Goal: Submit feedback/report problem: Submit feedback/report problem

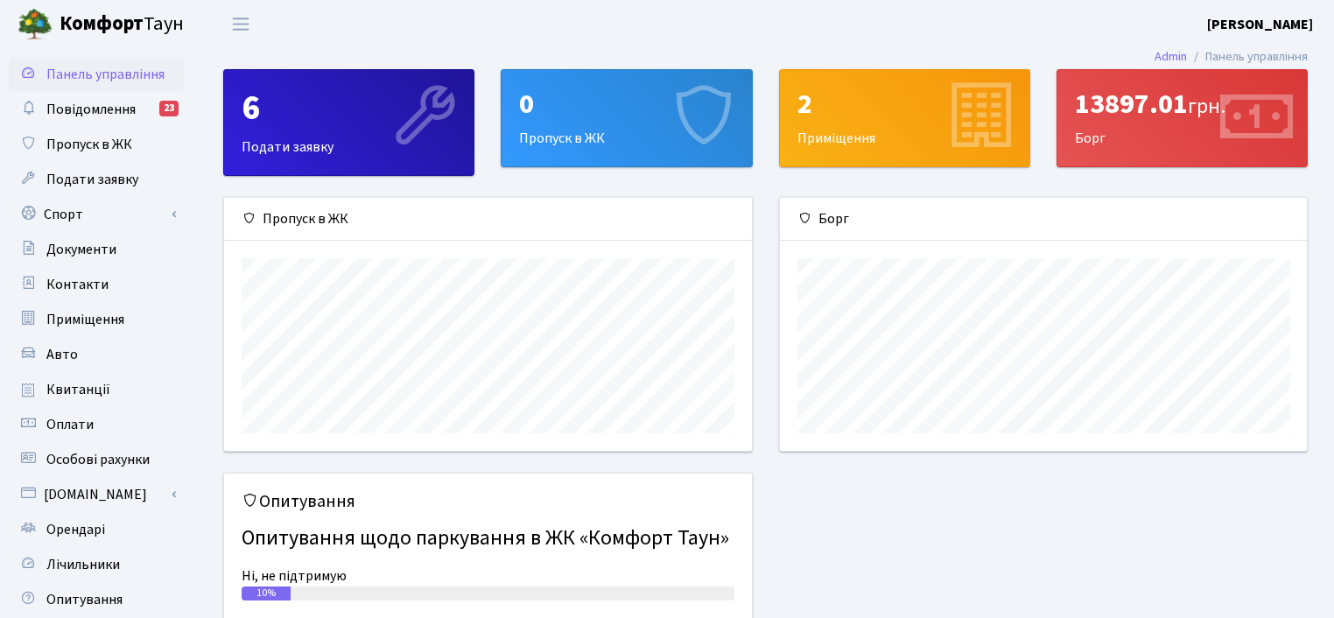
scroll to position [252, 527]
click at [87, 419] on span "Оплати" at bounding box center [69, 424] width 47 height 19
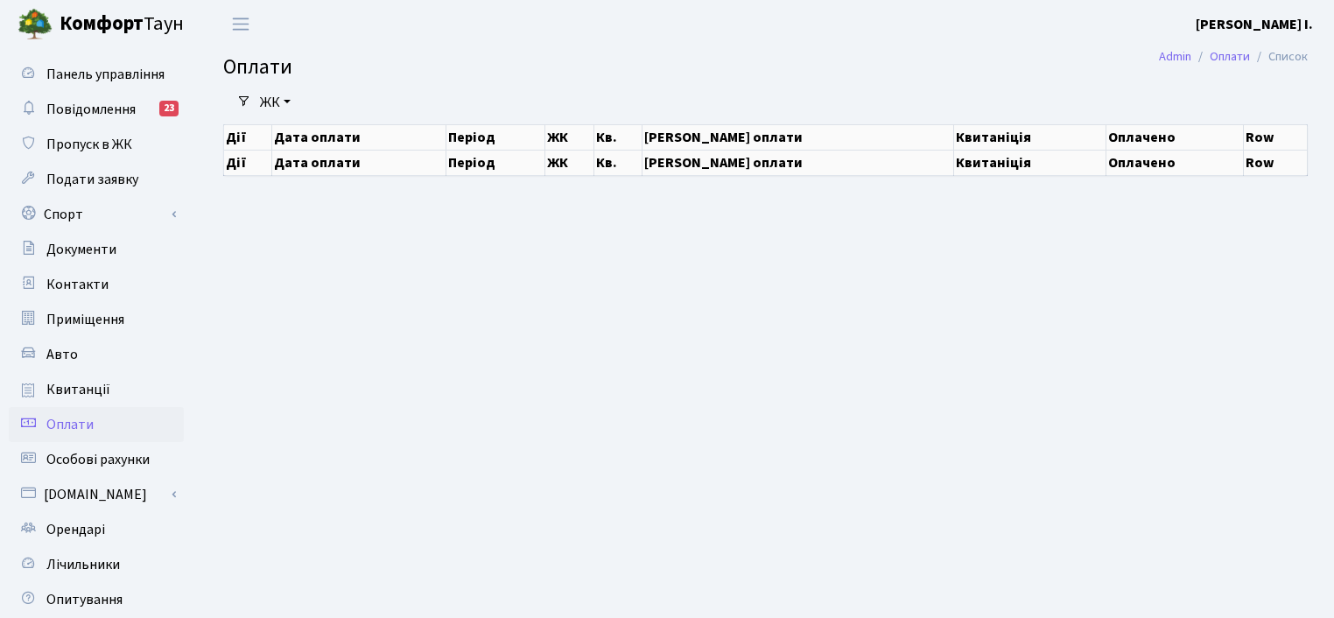
select select "25"
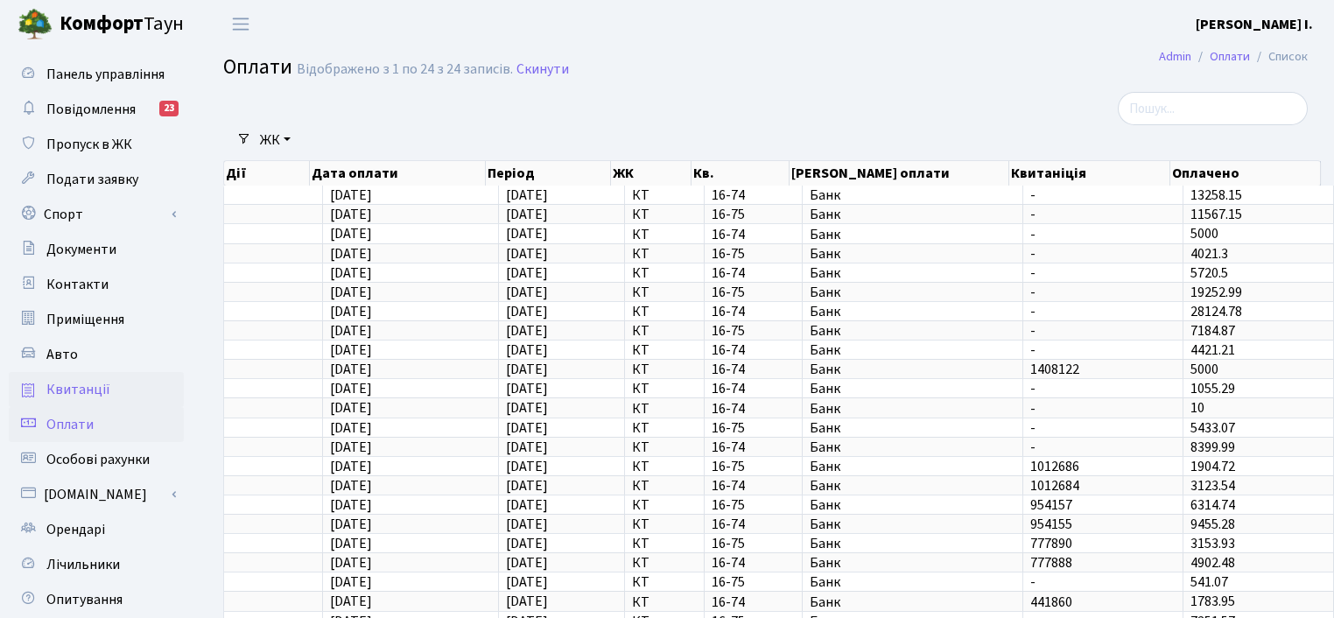
click at [102, 386] on span "Квитанції" at bounding box center [78, 389] width 64 height 19
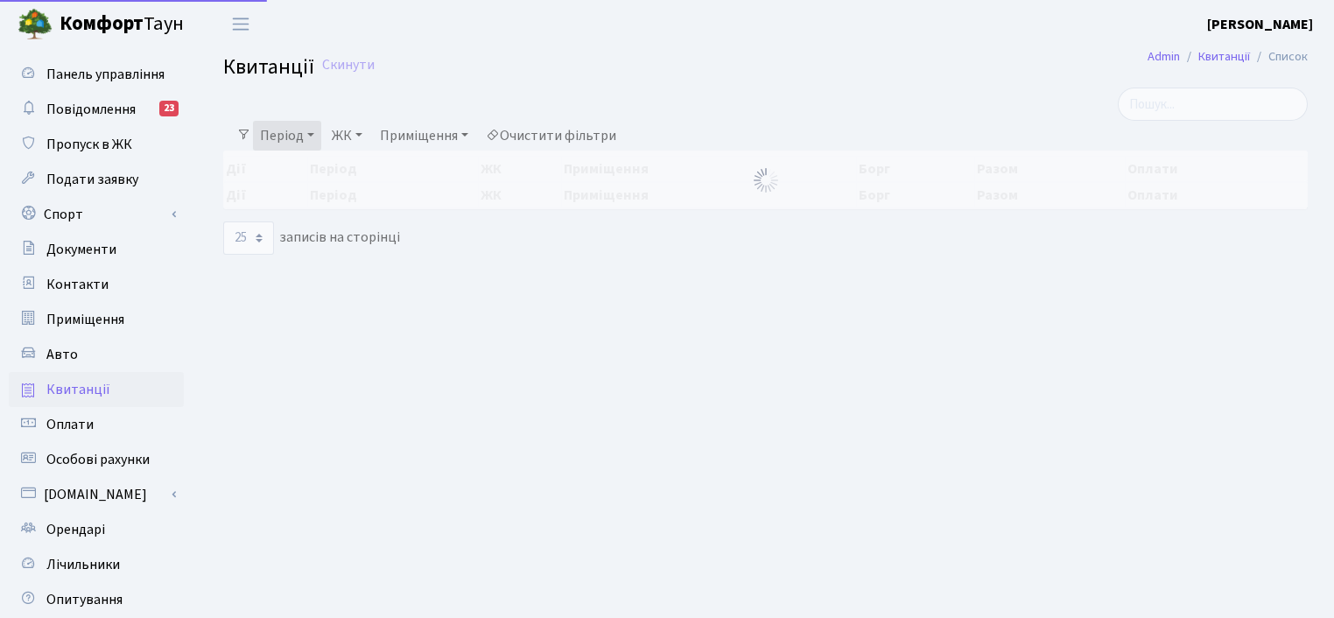
select select "25"
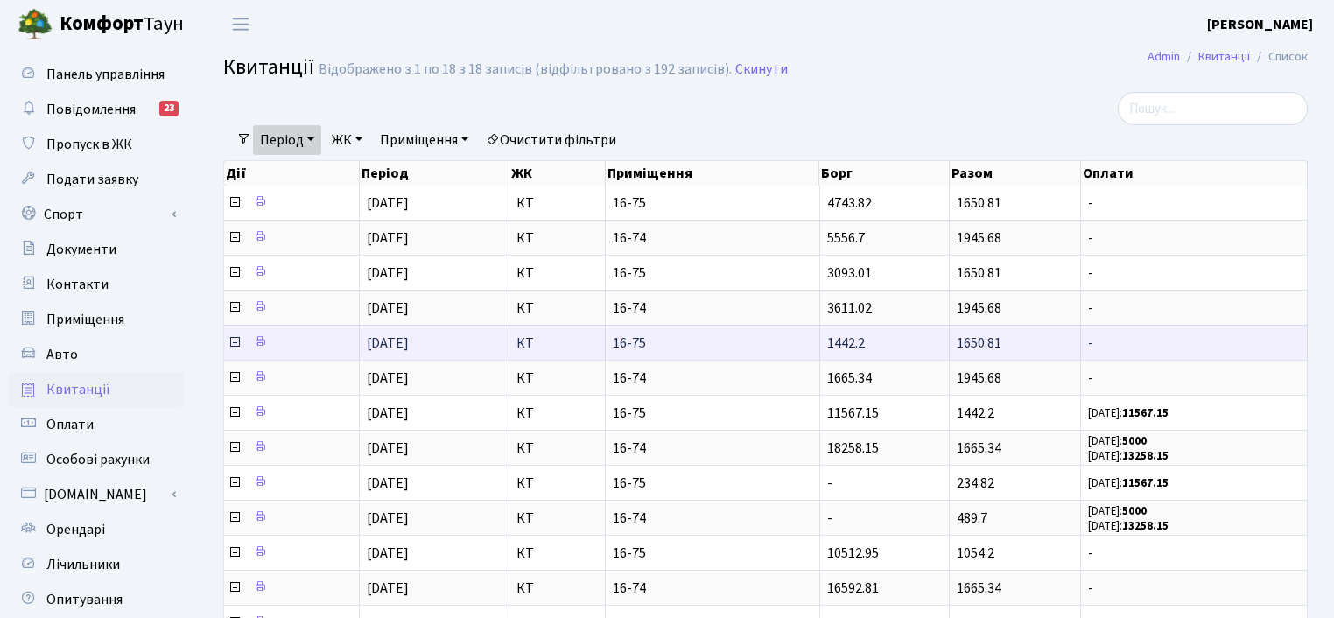
scroll to position [3, 0]
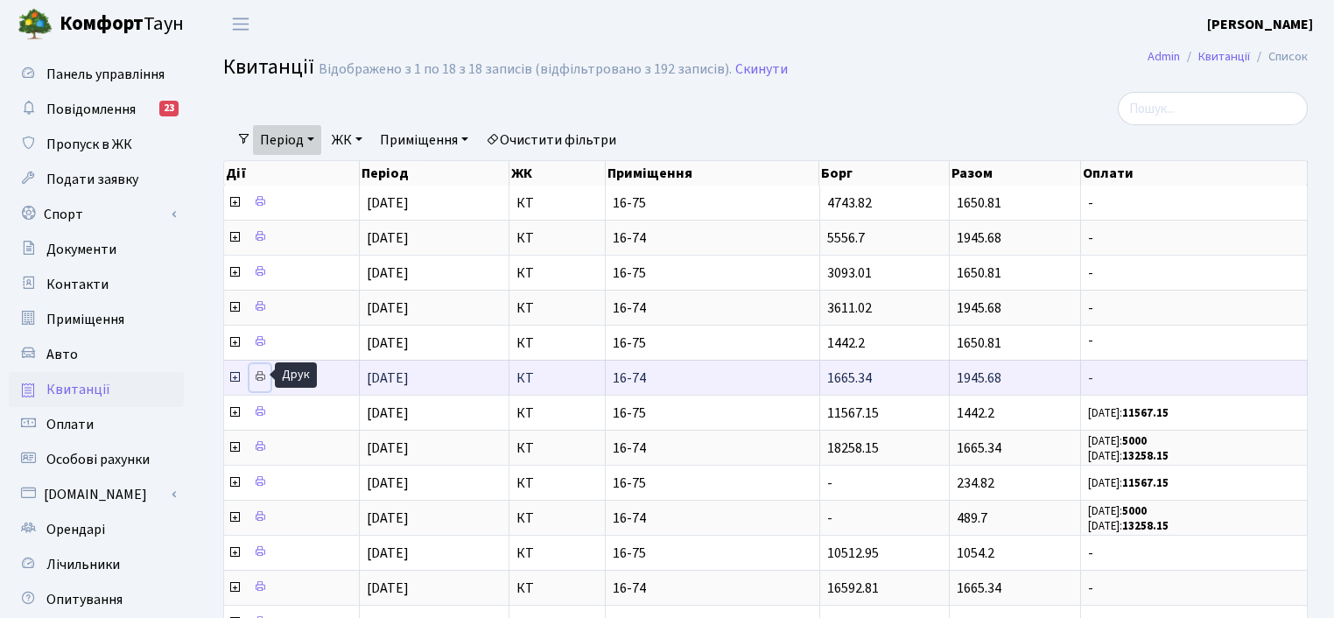
click at [259, 375] on icon at bounding box center [260, 376] width 12 height 12
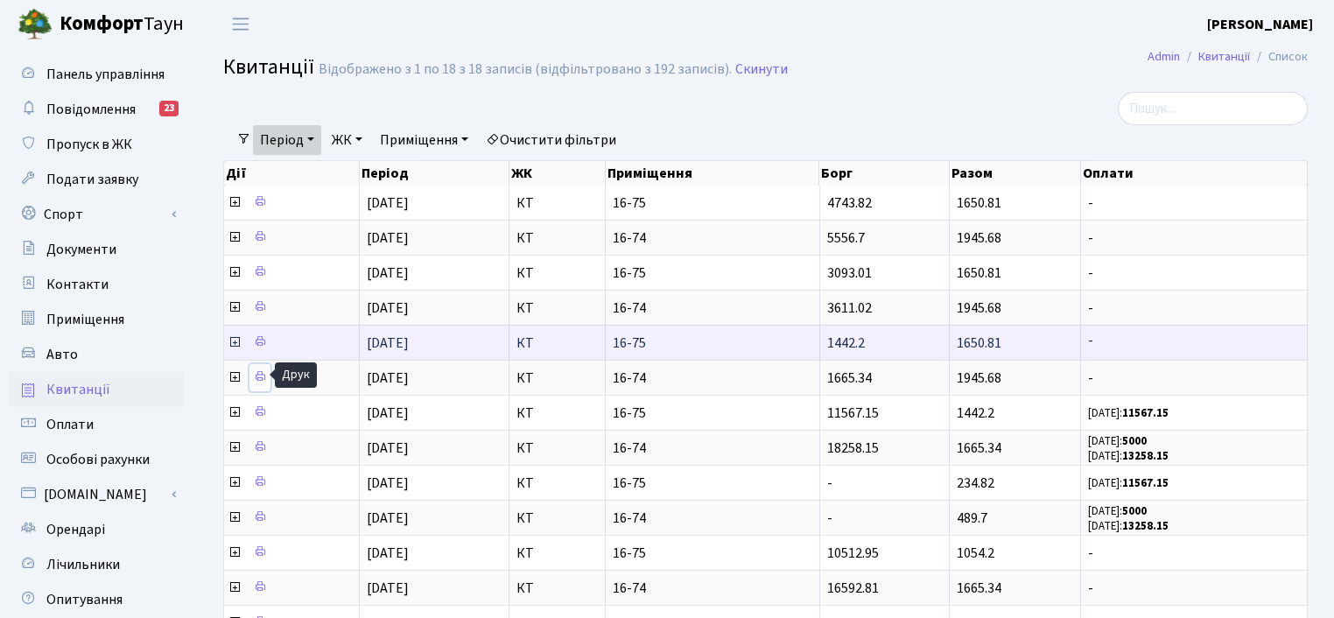
scroll to position [88, 0]
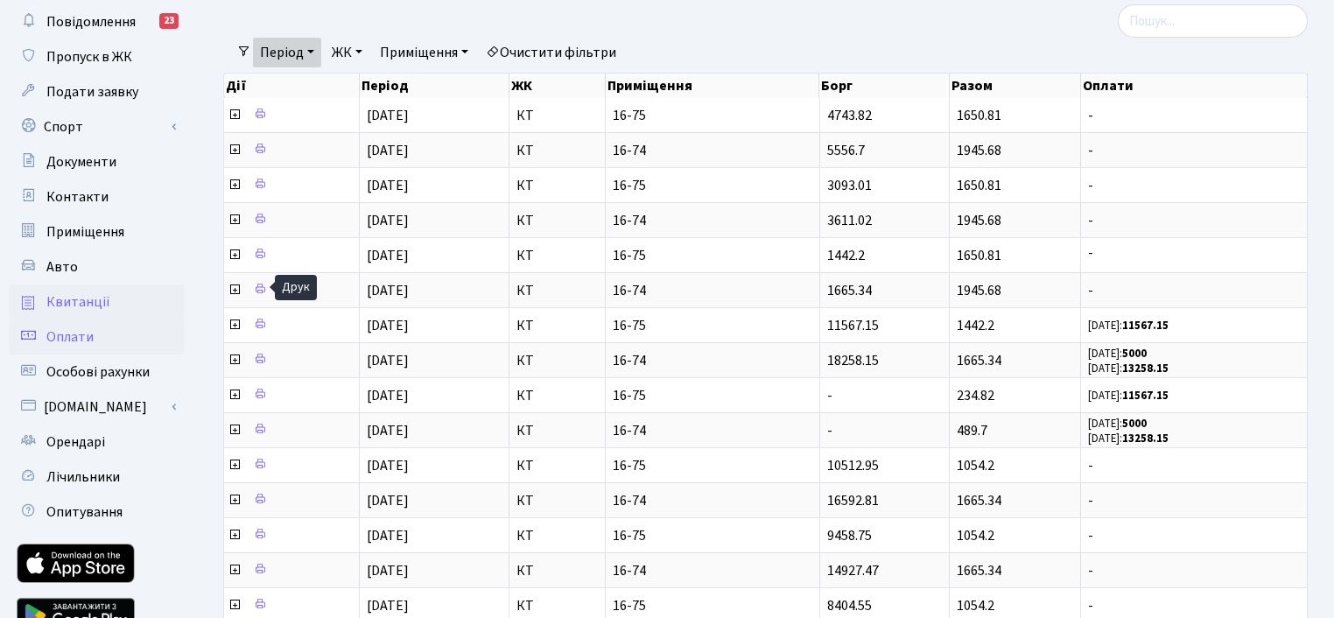
click at [87, 330] on span "Оплати" at bounding box center [69, 336] width 47 height 19
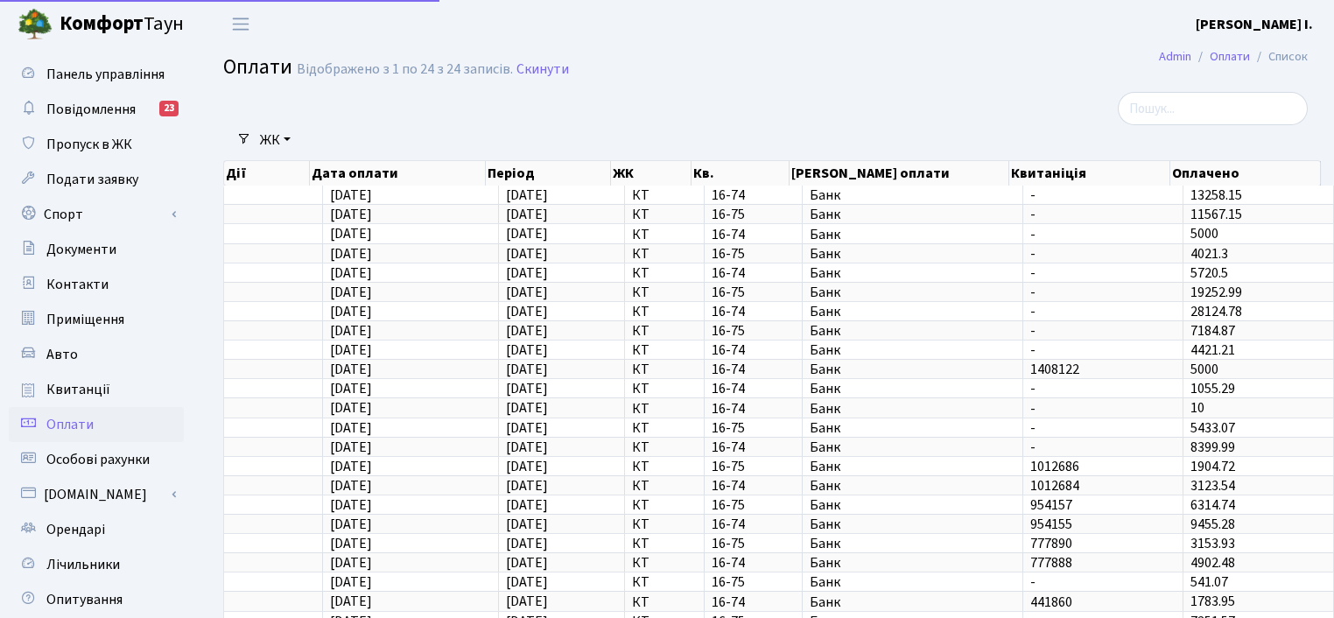
select select "25"
click at [72, 387] on span "Квитанції" at bounding box center [78, 389] width 64 height 19
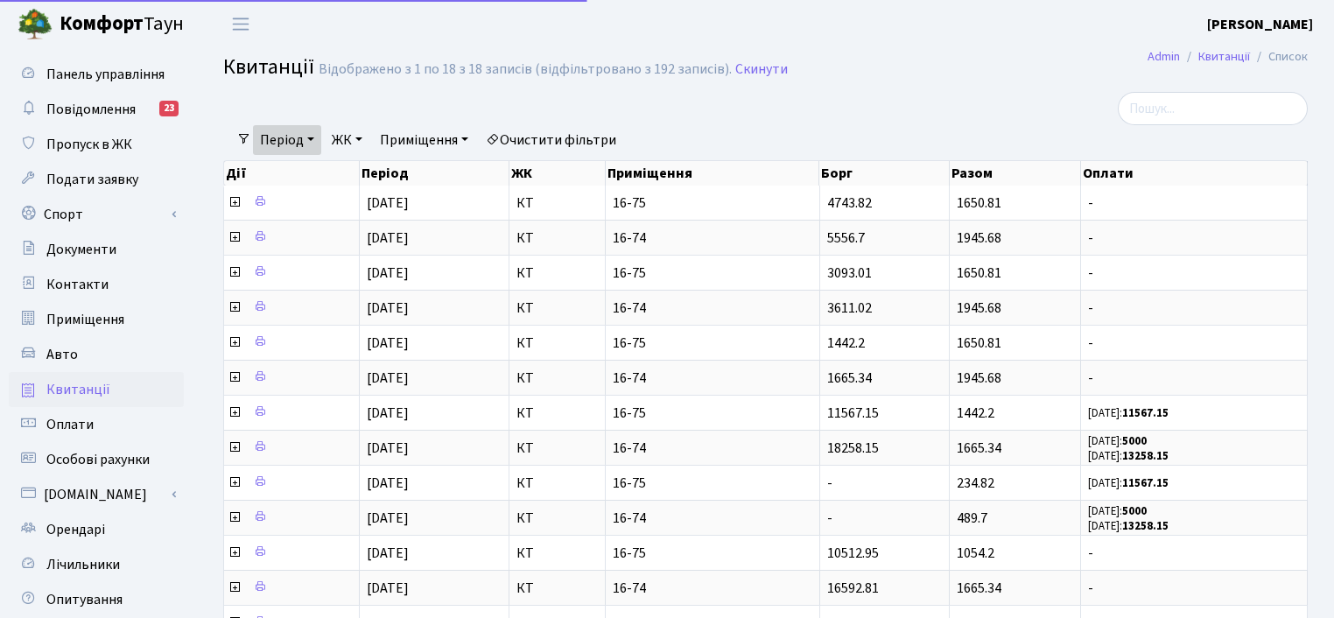
select select "25"
click at [683, 172] on th "Приміщення" at bounding box center [713, 173] width 214 height 25
click at [438, 136] on link "Приміщення" at bounding box center [424, 140] width 102 height 30
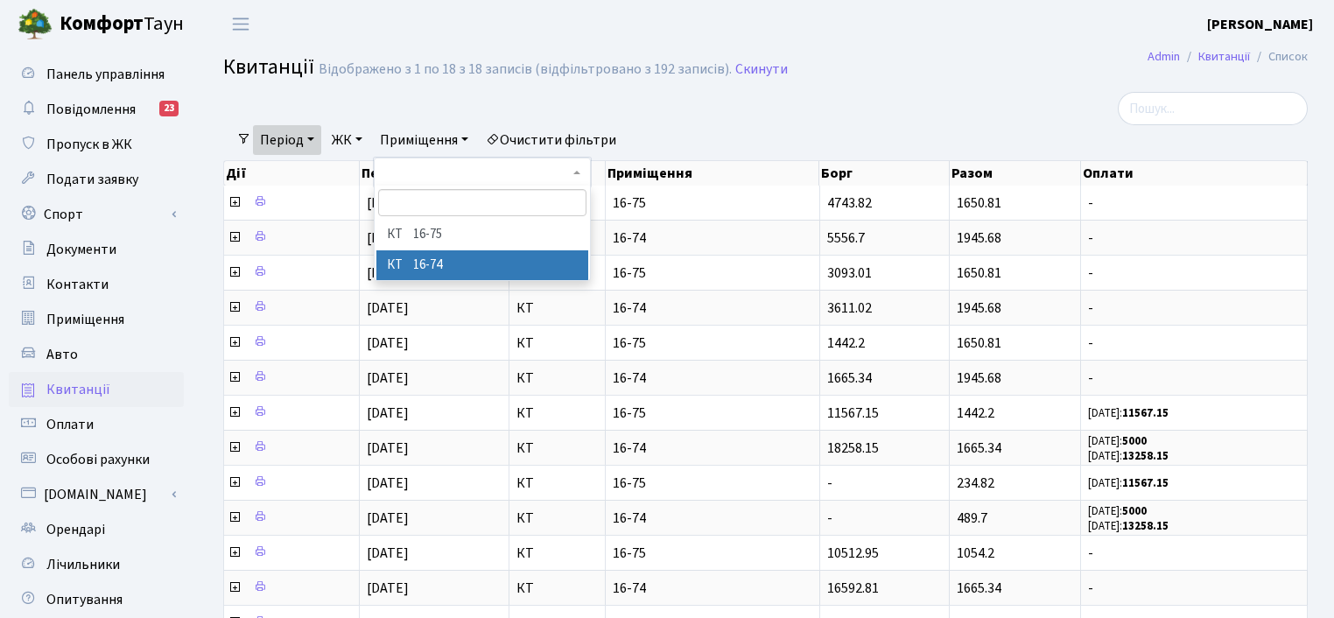
click at [452, 265] on li "КТ 16-74" at bounding box center [482, 265] width 212 height 31
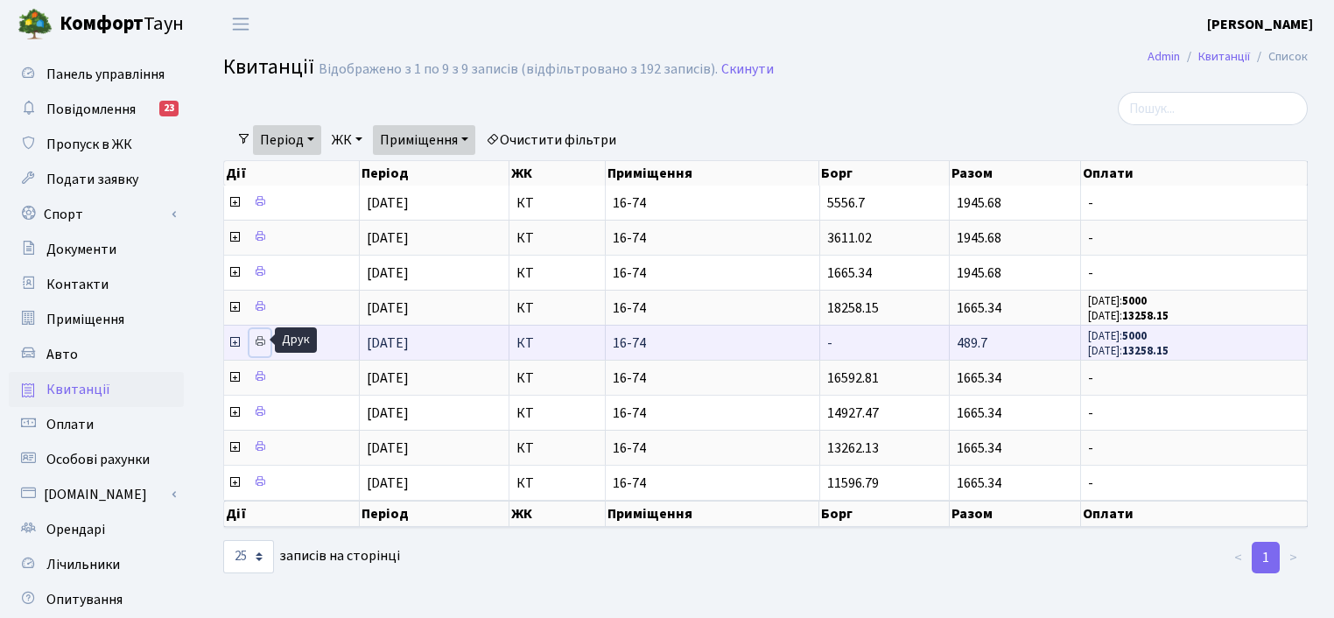
click at [257, 340] on icon at bounding box center [260, 341] width 12 height 12
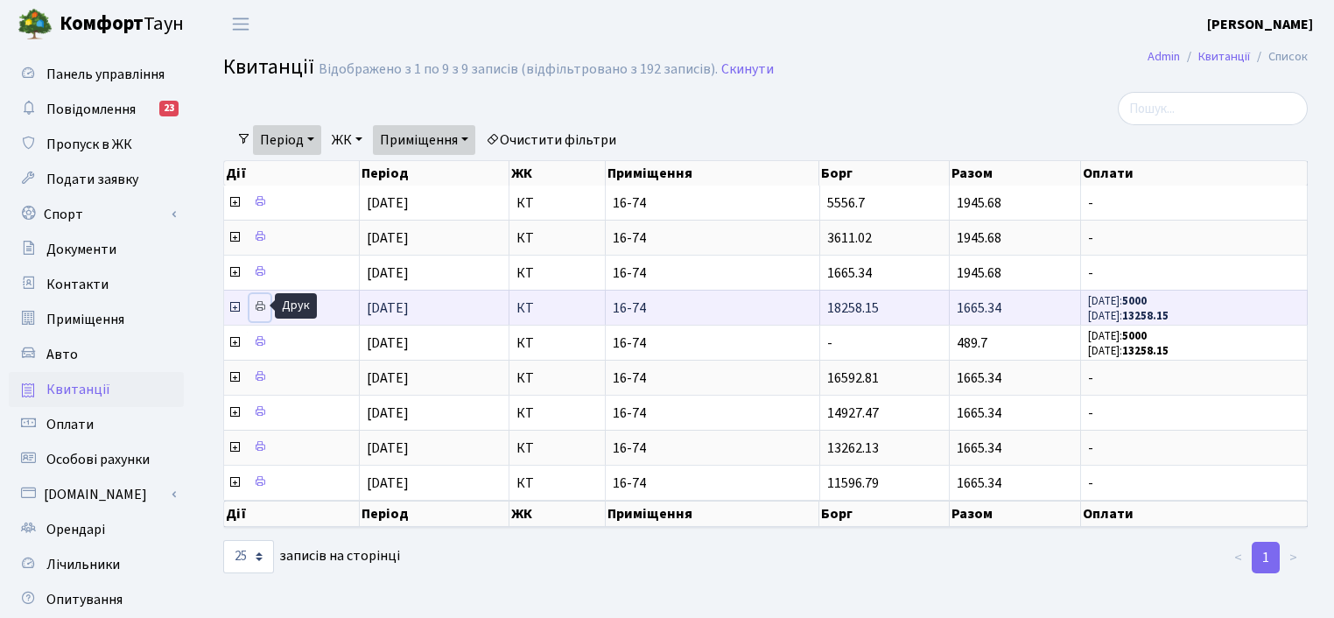
click at [261, 300] on icon at bounding box center [260, 306] width 12 height 12
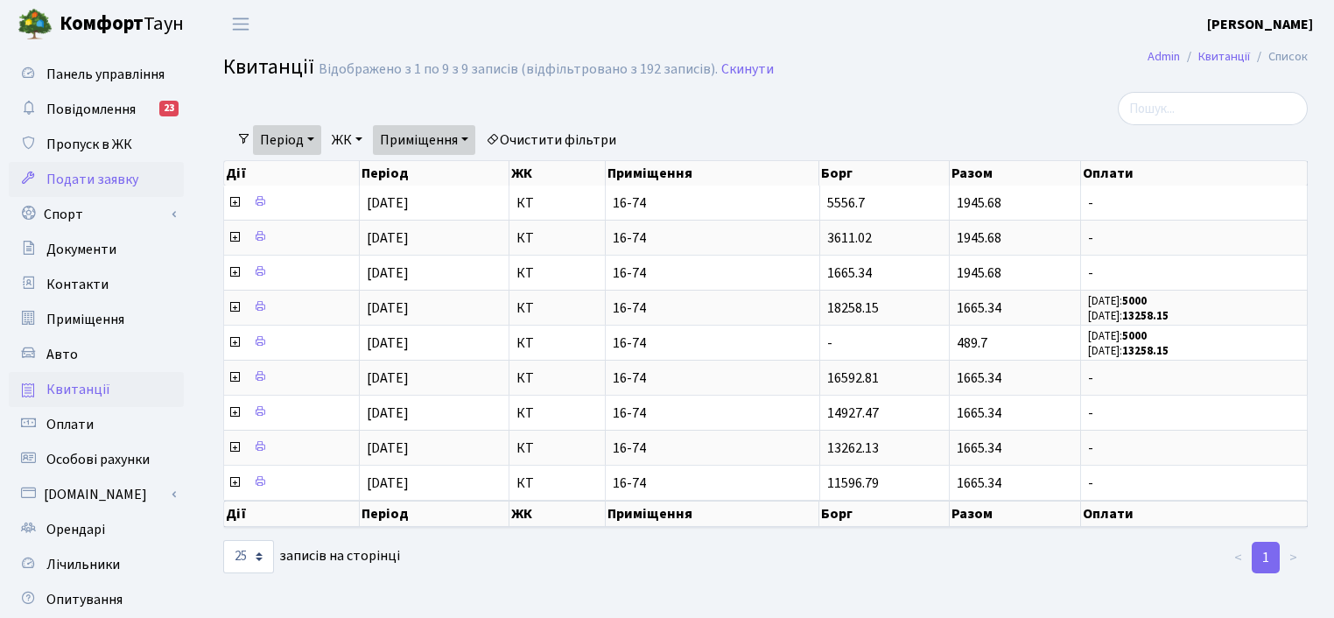
click at [124, 178] on span "Подати заявку" at bounding box center [92, 179] width 92 height 19
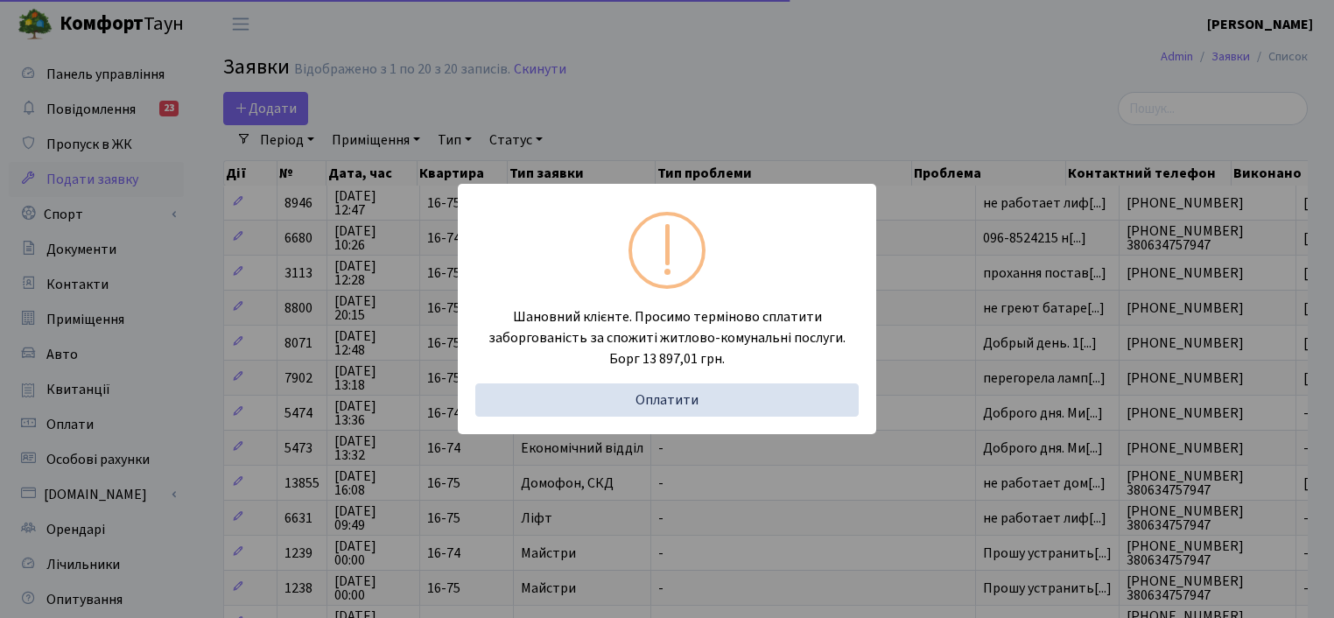
select select "25"
click at [974, 269] on div "Шановний клієнте. Просимо терміново сплатити заборгованість за спожиті житлово-…" at bounding box center [667, 309] width 1334 height 618
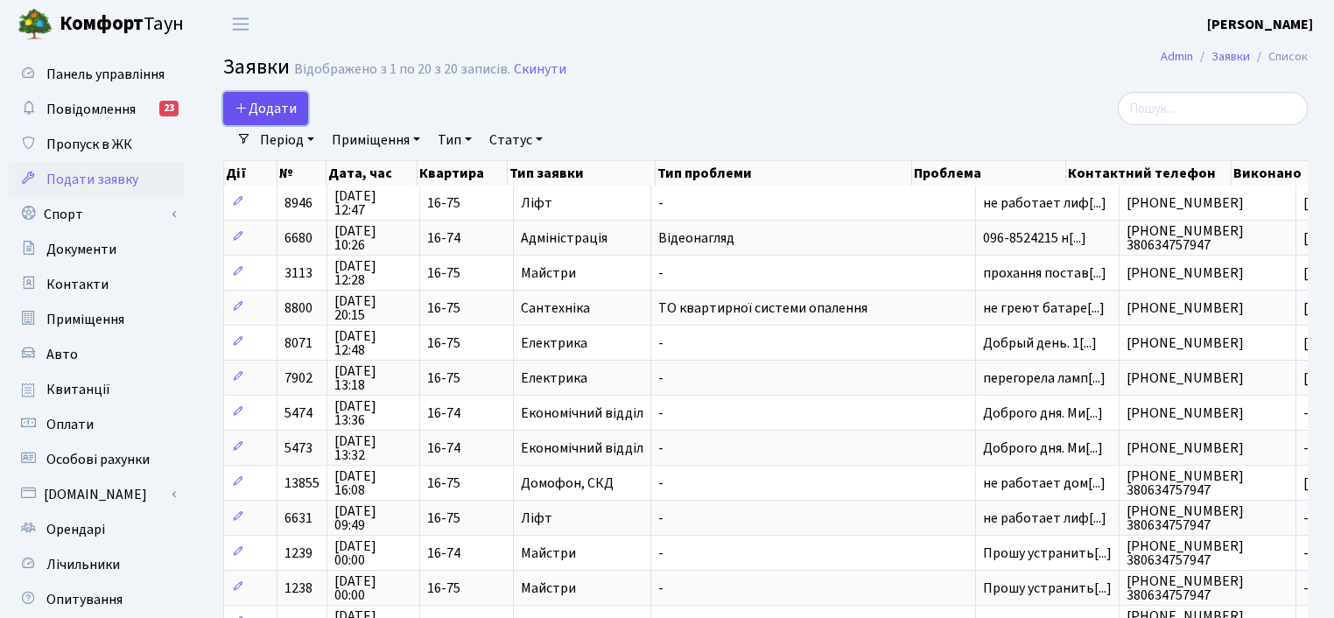
click at [265, 104] on span "Додати" at bounding box center [266, 108] width 62 height 19
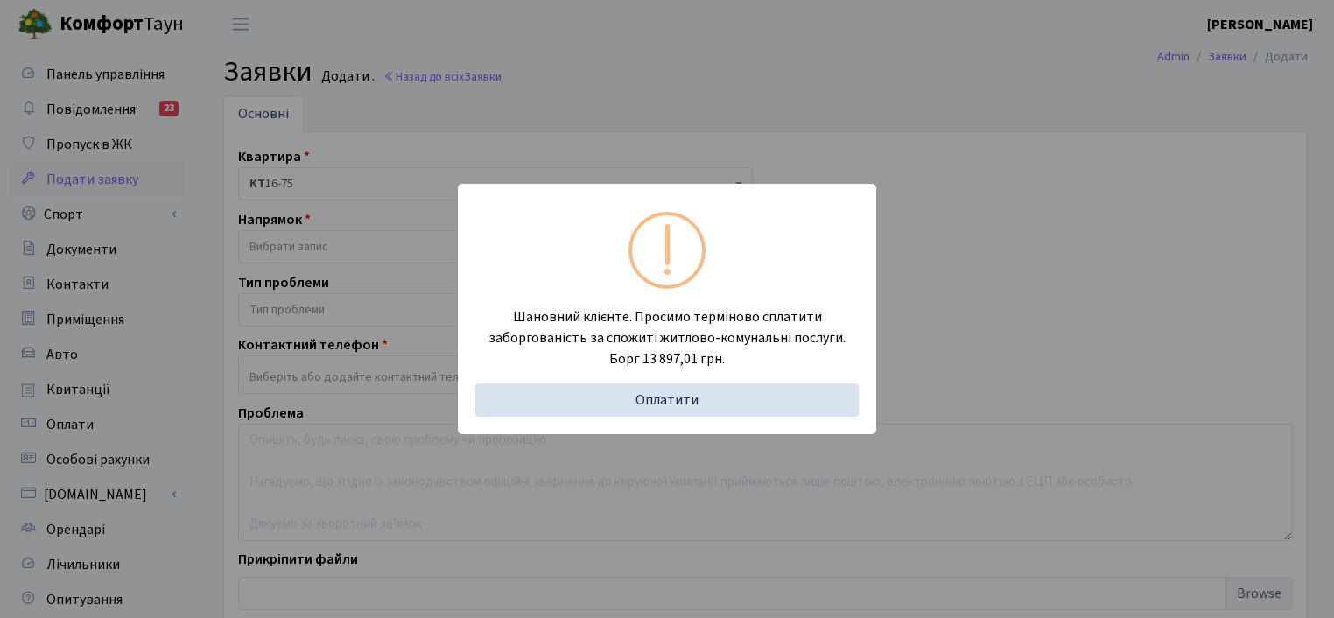
click at [956, 302] on div "Шановний клієнте. Просимо терміново сплатити заборгованість за спожиті житлово-…" at bounding box center [667, 309] width 1334 height 618
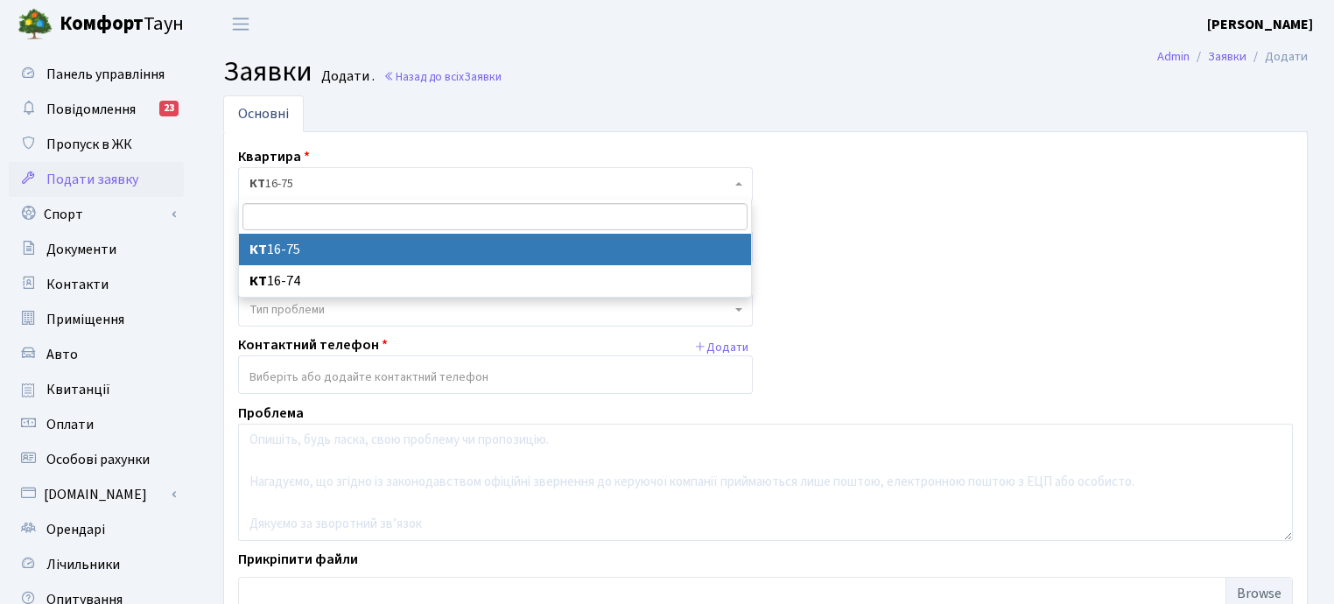
click at [337, 173] on span "КТ 16-75" at bounding box center [495, 183] width 515 height 33
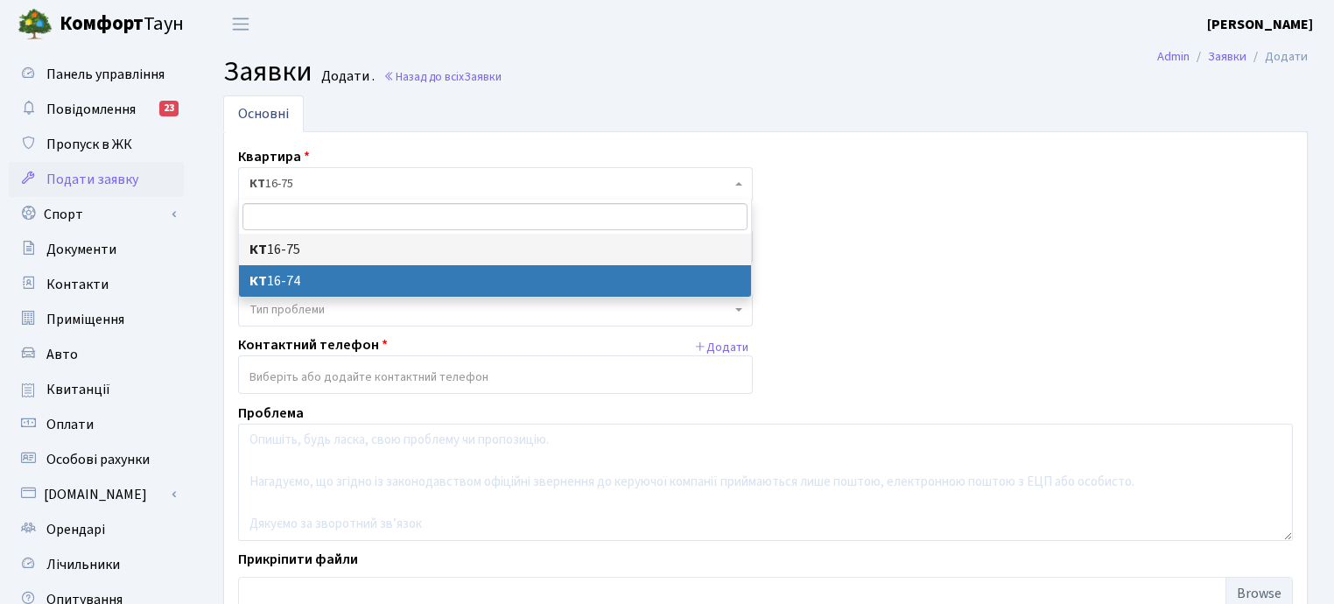
select select "8635"
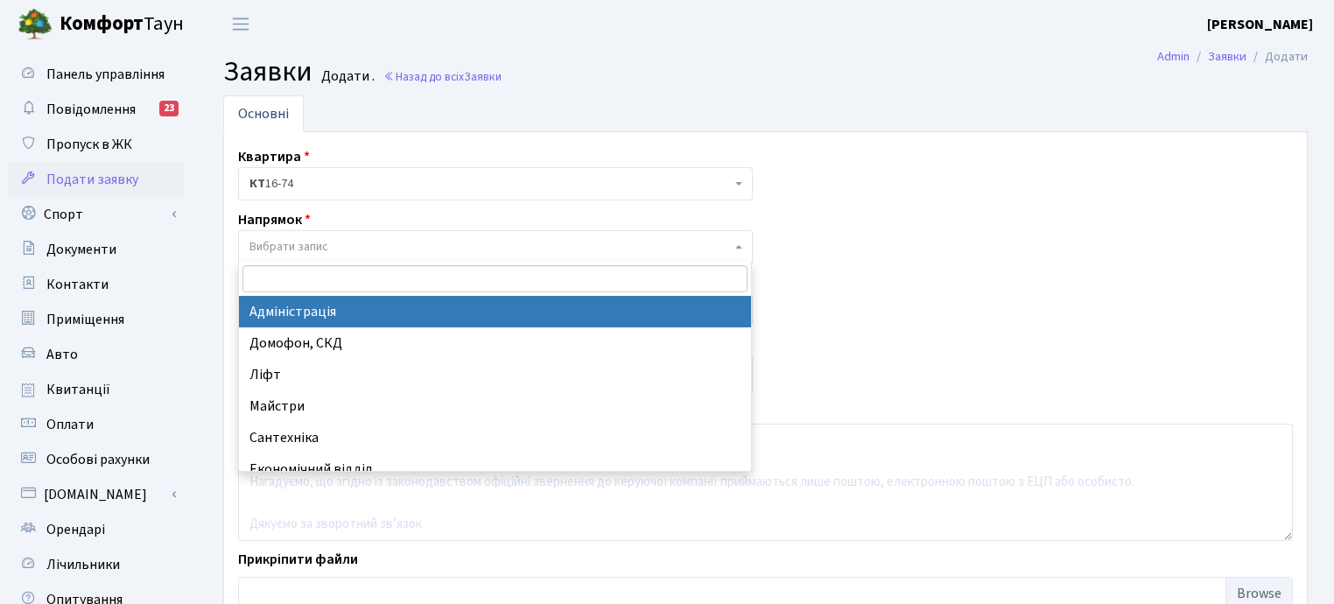
click at [319, 242] on span "Вибрати запис" at bounding box center [288, 247] width 79 height 18
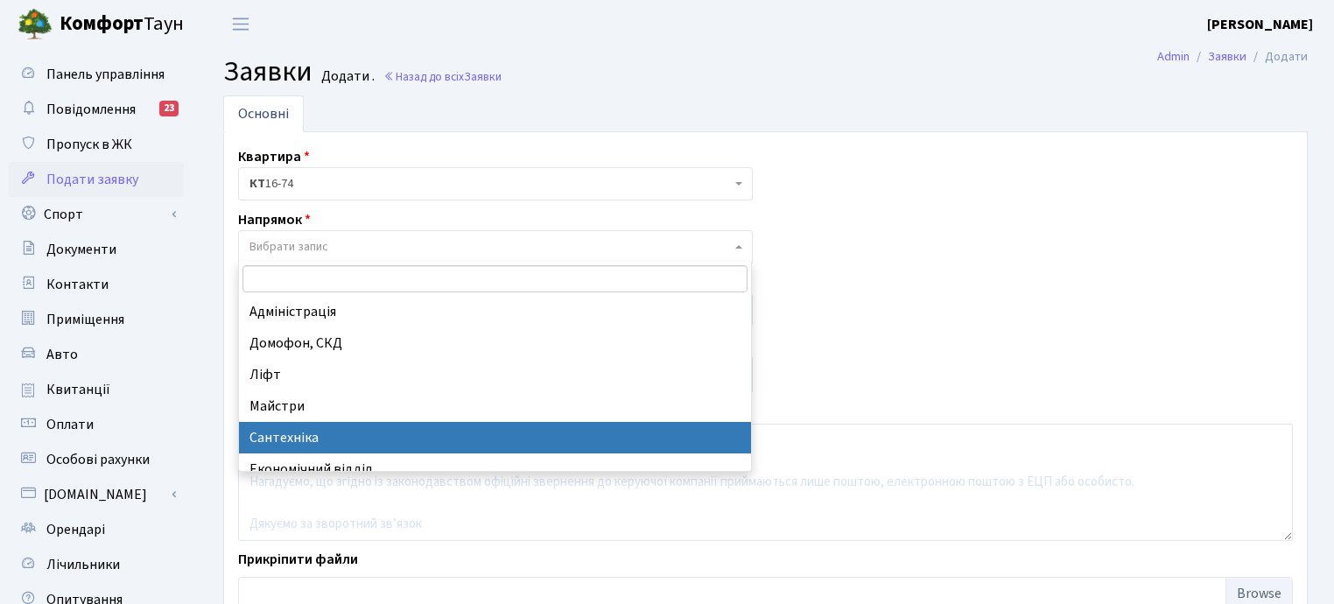
scroll to position [203, 0]
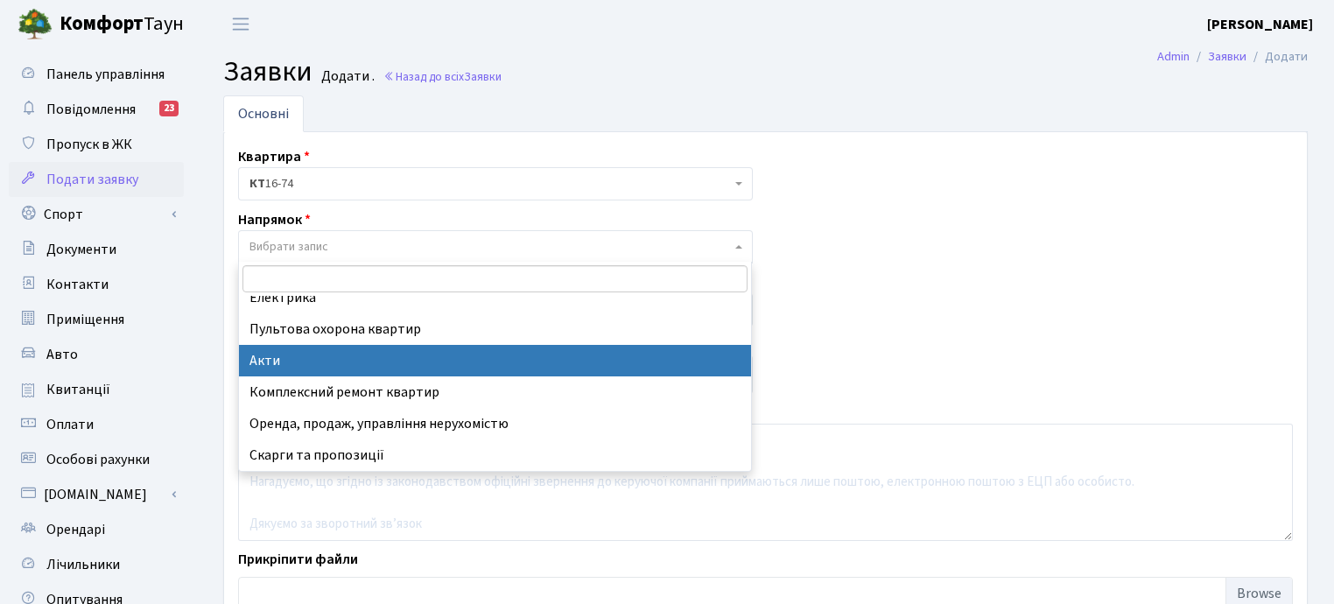
select select "31"
select select
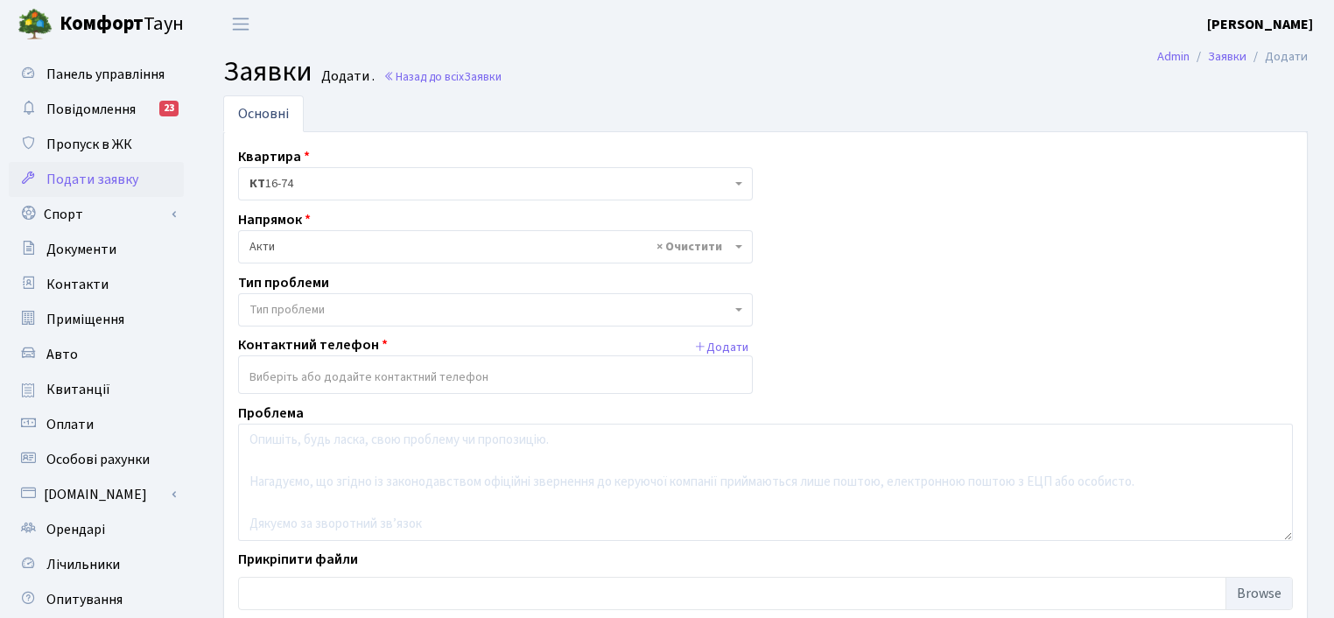
click at [372, 304] on span "Тип проблеми" at bounding box center [489, 310] width 481 height 18
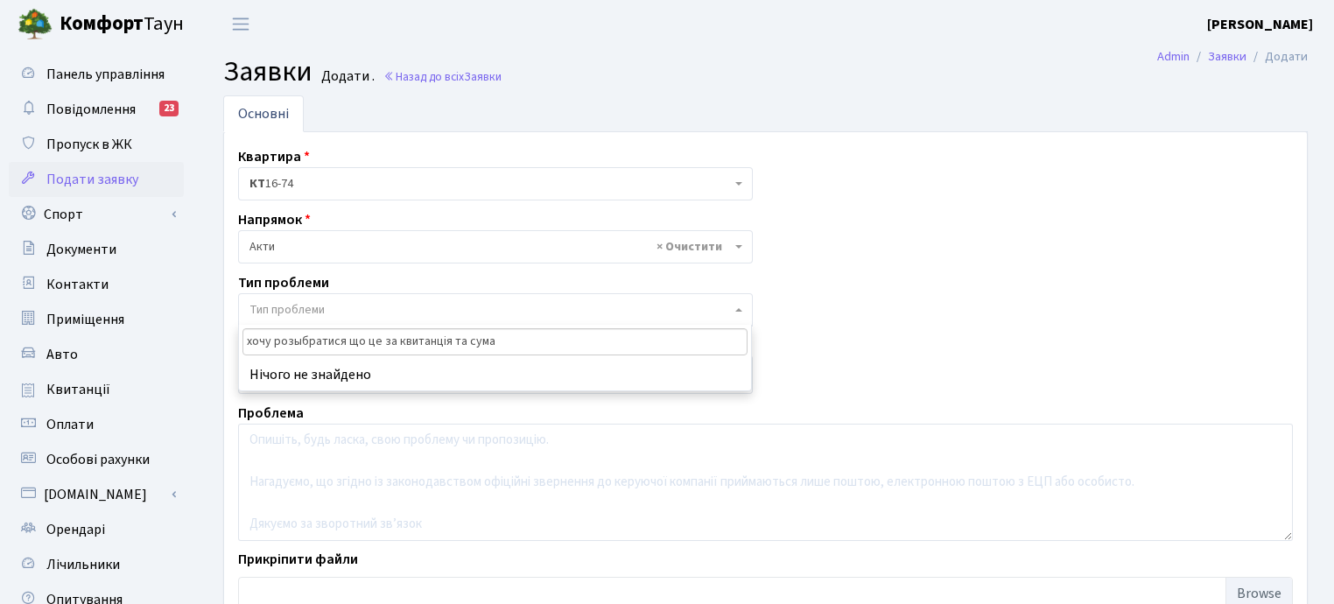
type input "хочу розыбратися що це за квитанція та сума"
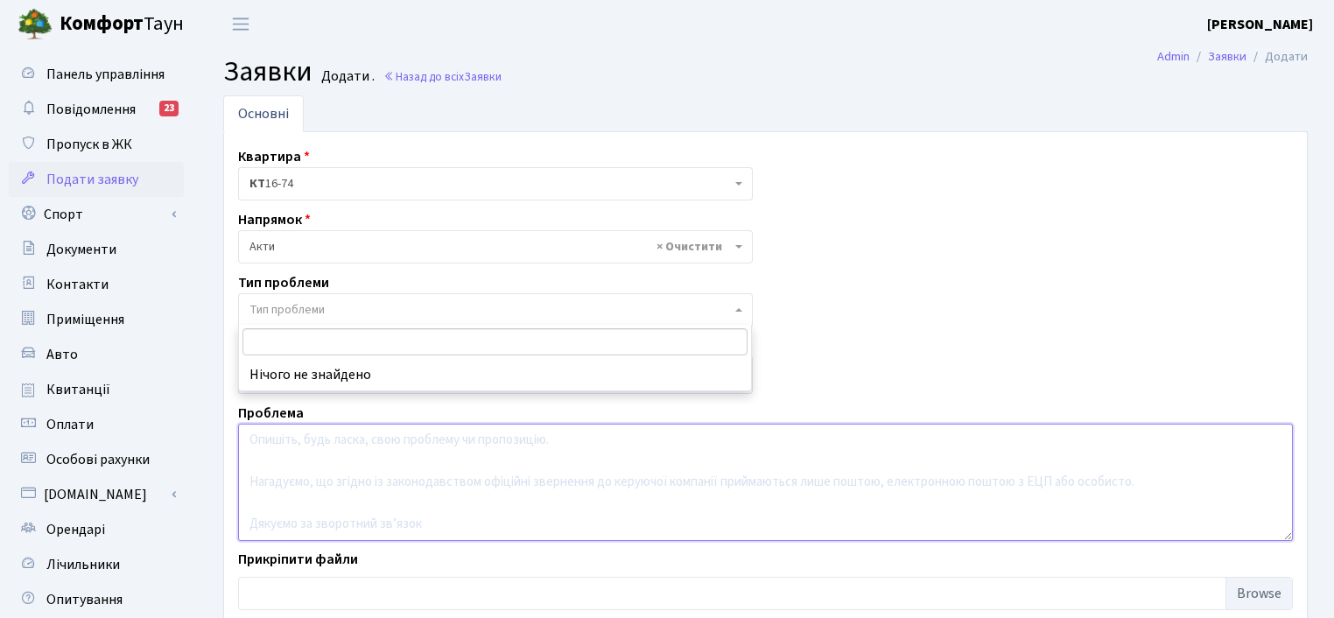
click at [501, 424] on textarea at bounding box center [765, 482] width 1055 height 117
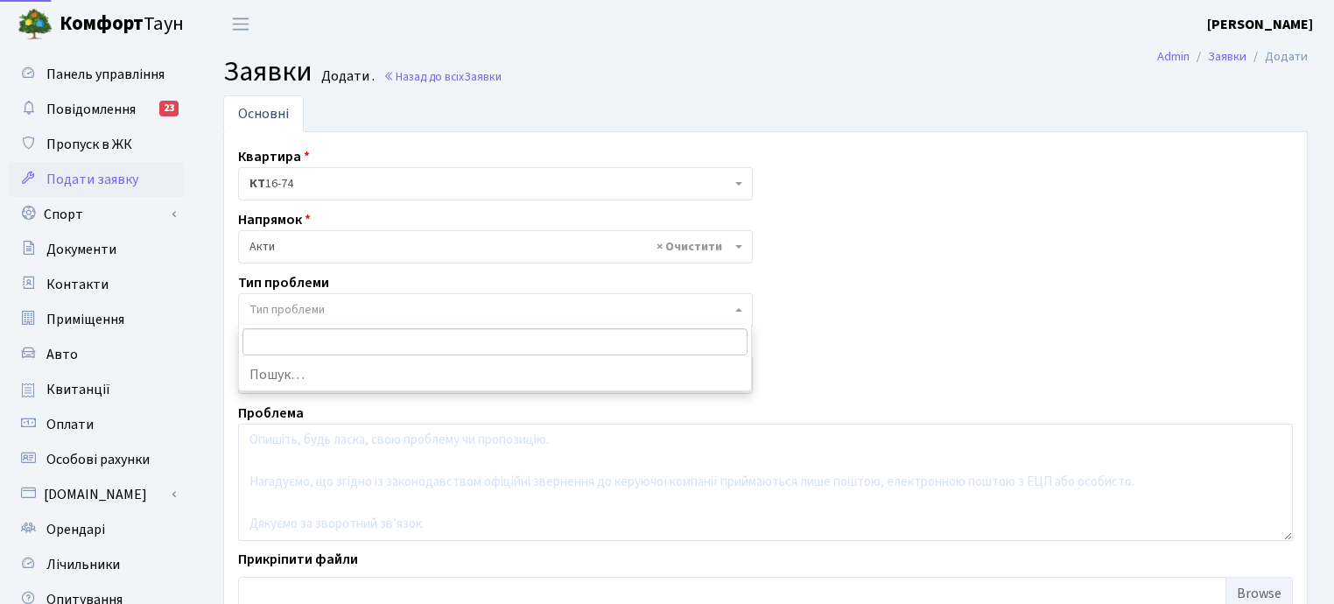
click at [443, 304] on span "Тип проблеми" at bounding box center [489, 310] width 481 height 18
click at [438, 240] on span "× Акти" at bounding box center [489, 247] width 481 height 18
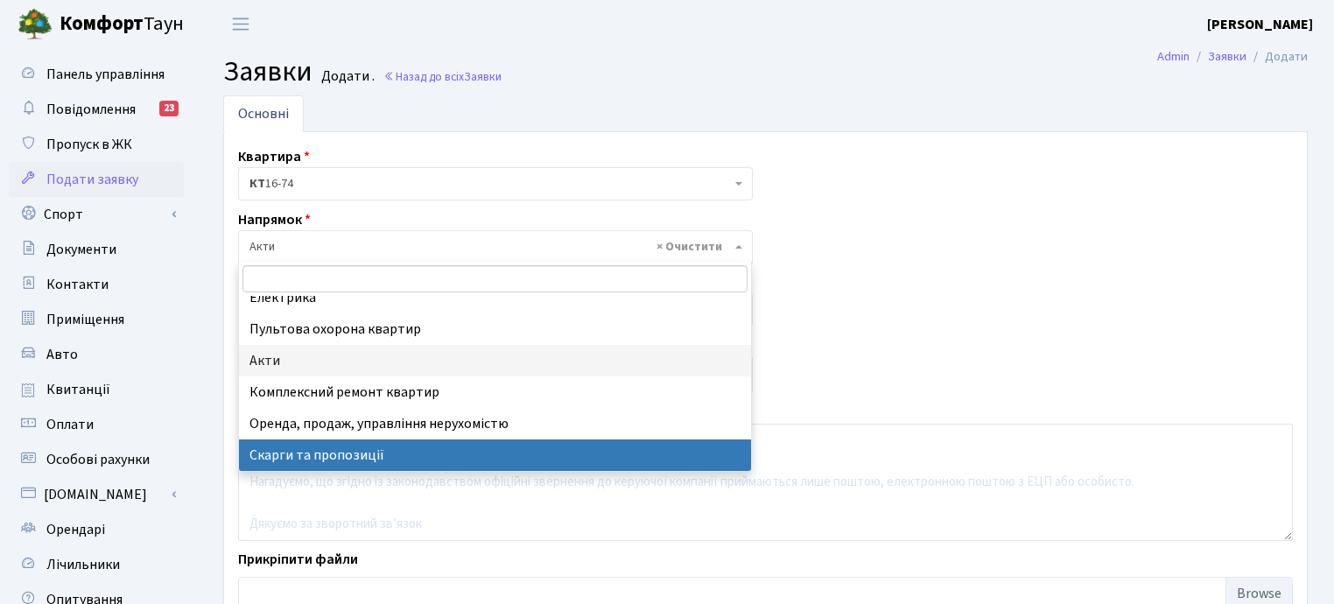
select select "37"
select select
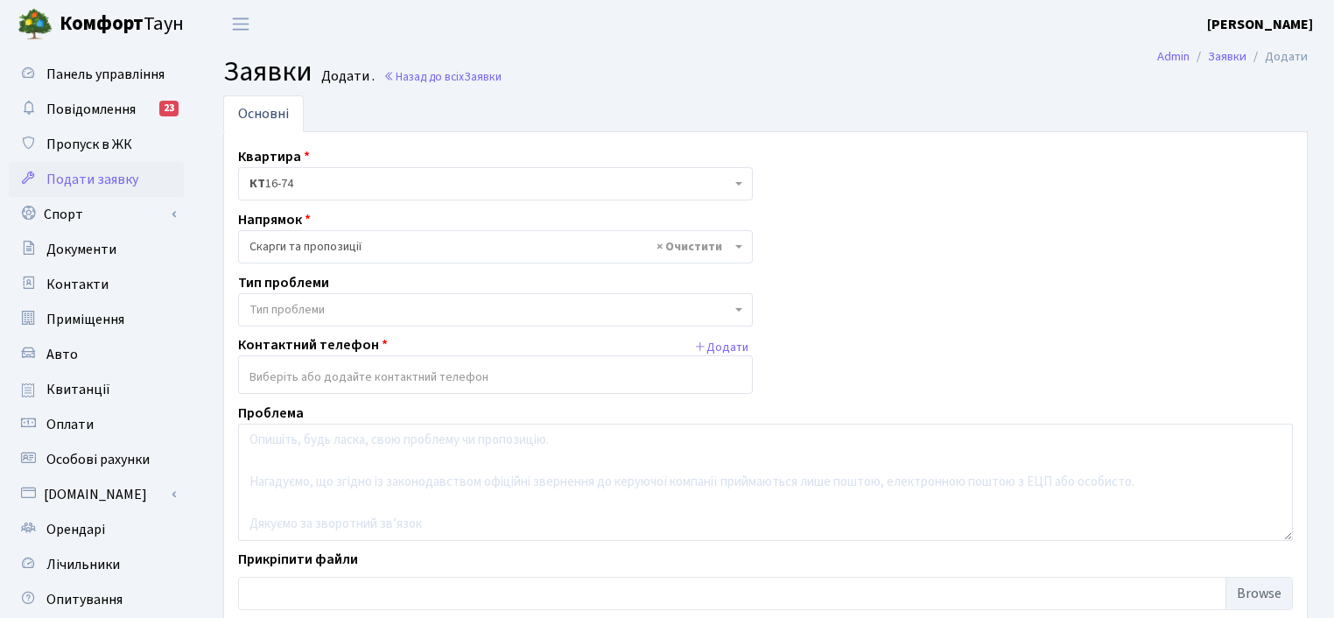
click at [403, 298] on span "Тип проблеми" at bounding box center [495, 309] width 515 height 33
click at [824, 396] on div "Квартира <b>КТ</b>&nbsp;&nbsp;&nbsp;&nbsp;16-75 <b>КТ</b>&nbsp;&nbsp;&nbsp;&nbs…" at bounding box center [765, 382] width 1081 height 473
click at [361, 408] on div "Проблема" at bounding box center [765, 472] width 1081 height 138
click at [368, 374] on input "search" at bounding box center [495, 377] width 513 height 32
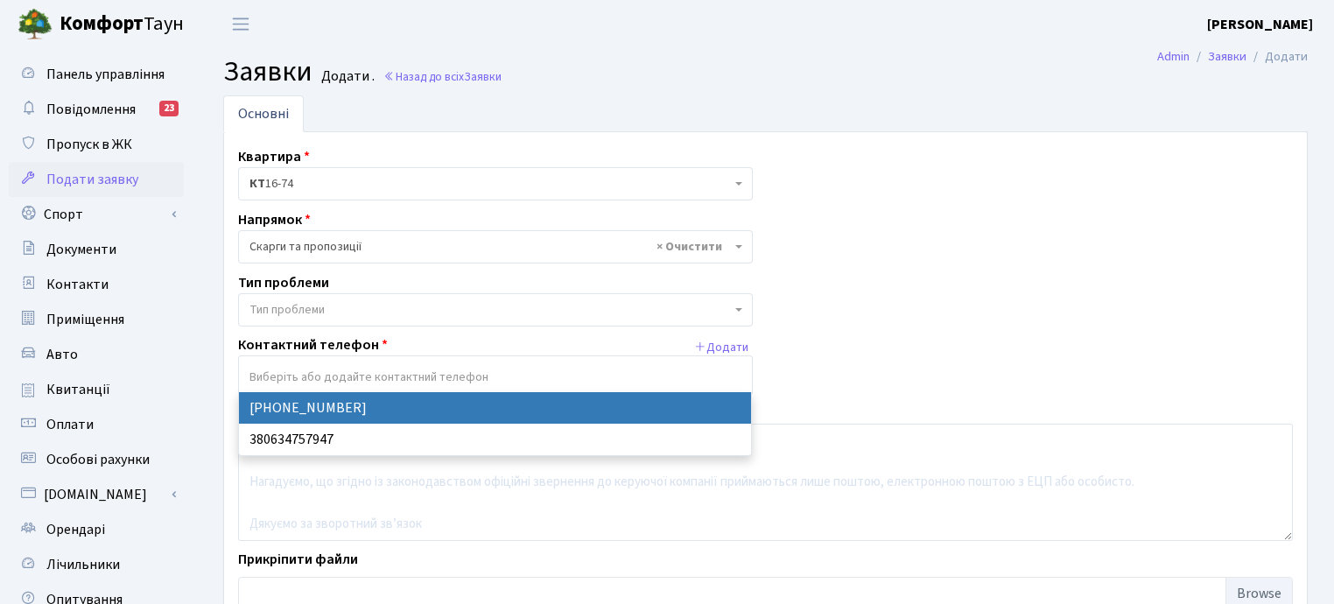
select select "26296"
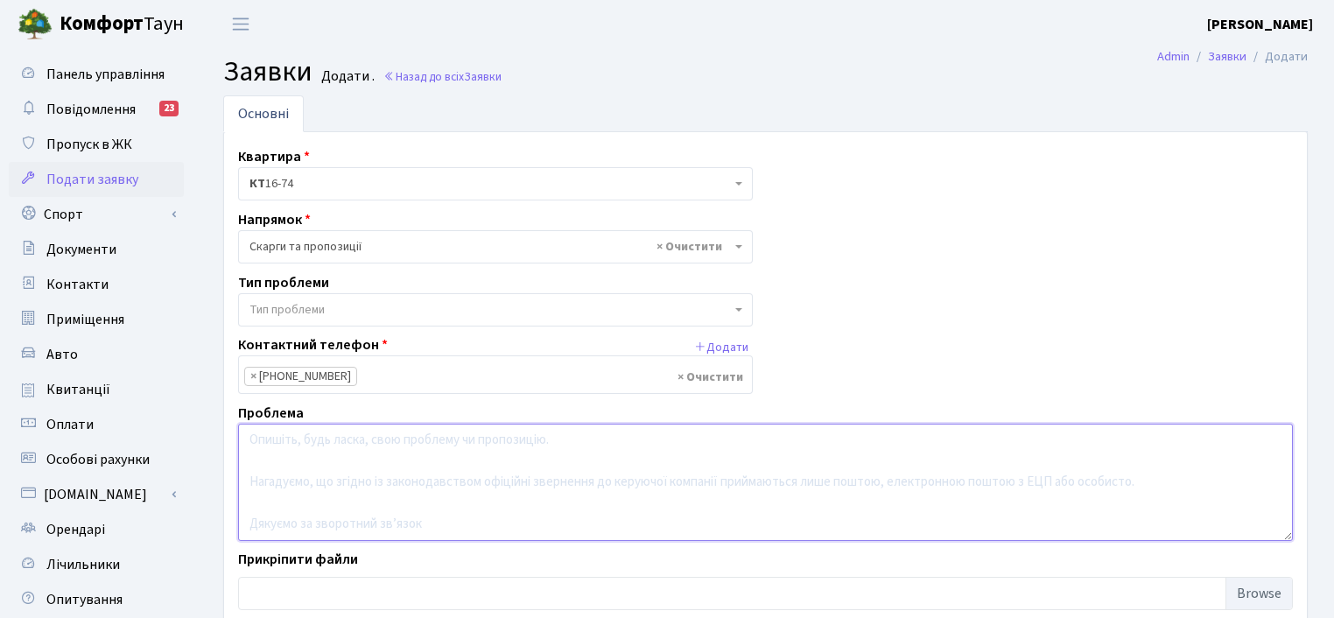
click at [326, 461] on textarea at bounding box center [765, 482] width 1055 height 117
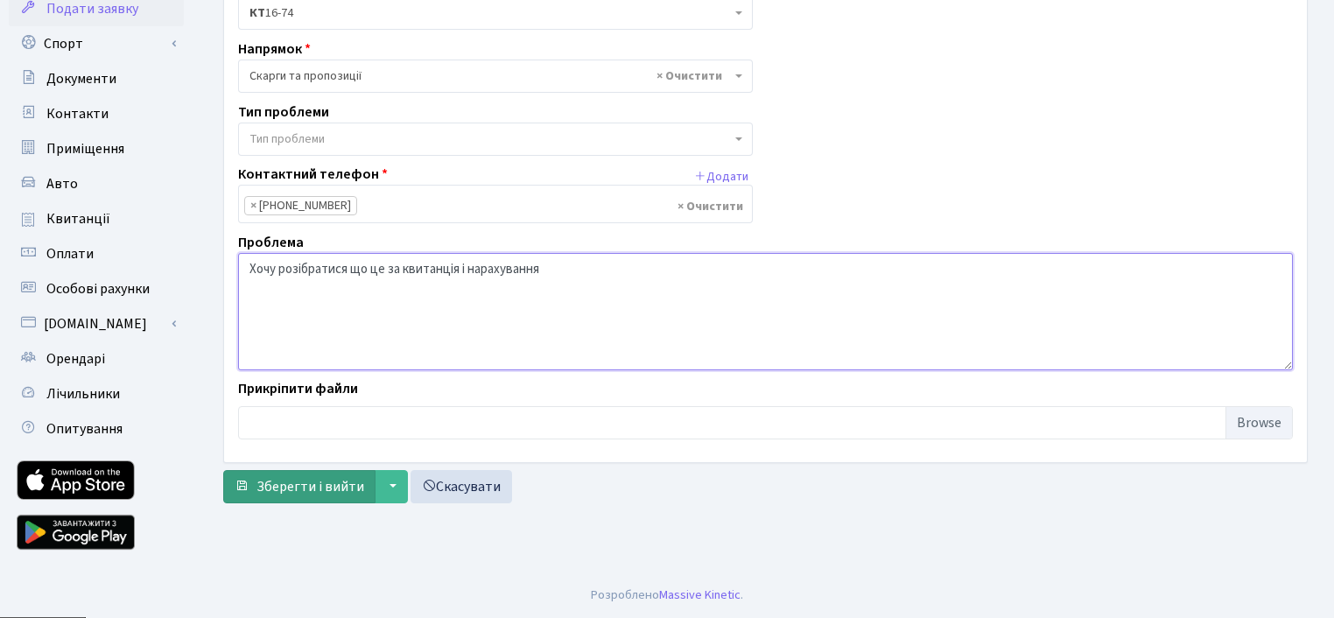
type textarea "Хочу розібратися що це за квитанція і нарахування"
drag, startPoint x: 339, startPoint y: 481, endPoint x: 455, endPoint y: 542, distance: 131.1
click at [455, 542] on main "Admin Заявки Додати Заявки Додати . Назад до всіх Заявки Основні Квартира <b>КТ…" at bounding box center [765, 225] width 1137 height 696
click at [778, 423] on input "file" at bounding box center [765, 422] width 1055 height 33
type input "C:\fakepath\Квитаніція.pdf"
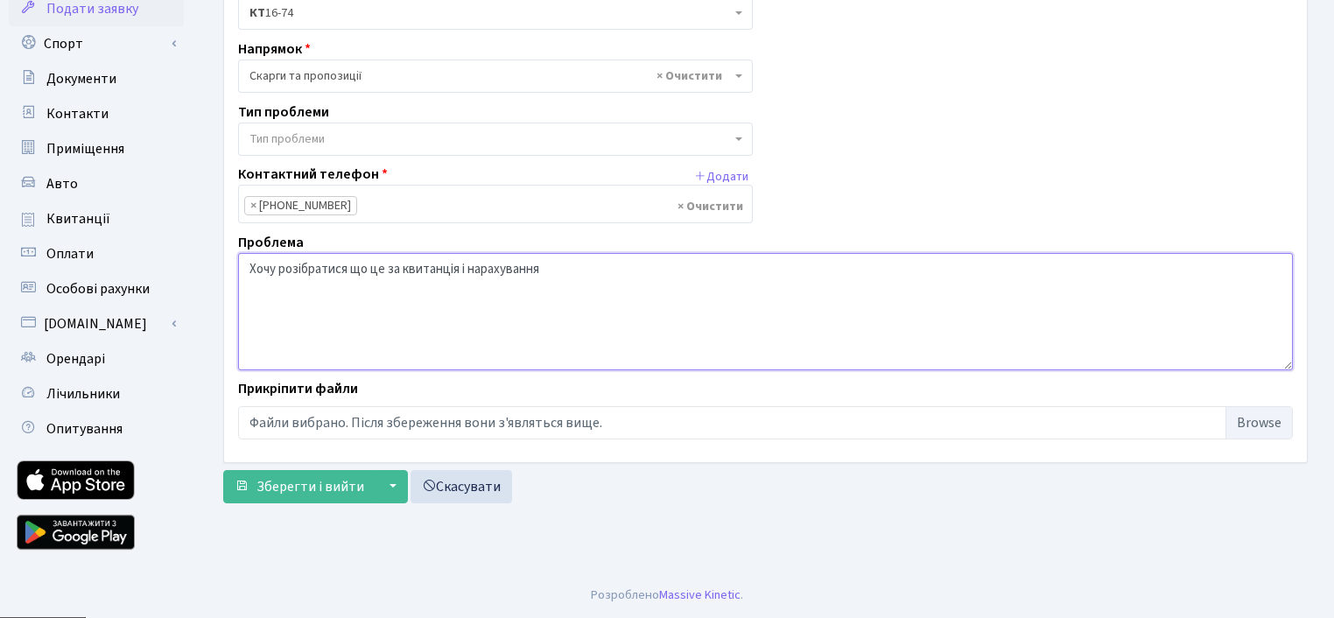
click at [571, 260] on textarea "Хочу розібратися що це за квитанція і нарахування" at bounding box center [765, 311] width 1055 height 117
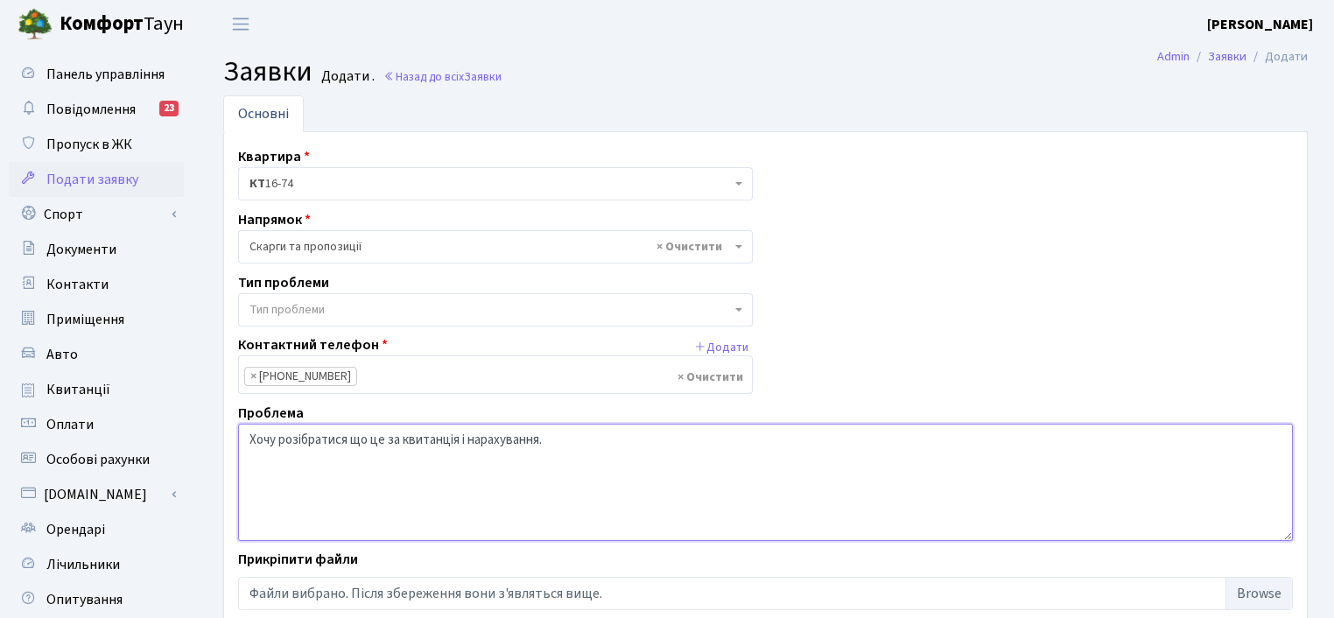
click at [641, 431] on textarea "Хочу розібратися що це за квитанція і нарахування." at bounding box center [765, 482] width 1055 height 117
click at [755, 438] on textarea "Хочу розібратися що це за квитанція і нарахування. І ще питання чому сумма за т…" at bounding box center [765, 482] width 1055 height 117
click at [865, 436] on textarea "Хочу розібратися що це за квитанція і нарахування. І ще питання чому сумма за т…" at bounding box center [765, 482] width 1055 height 117
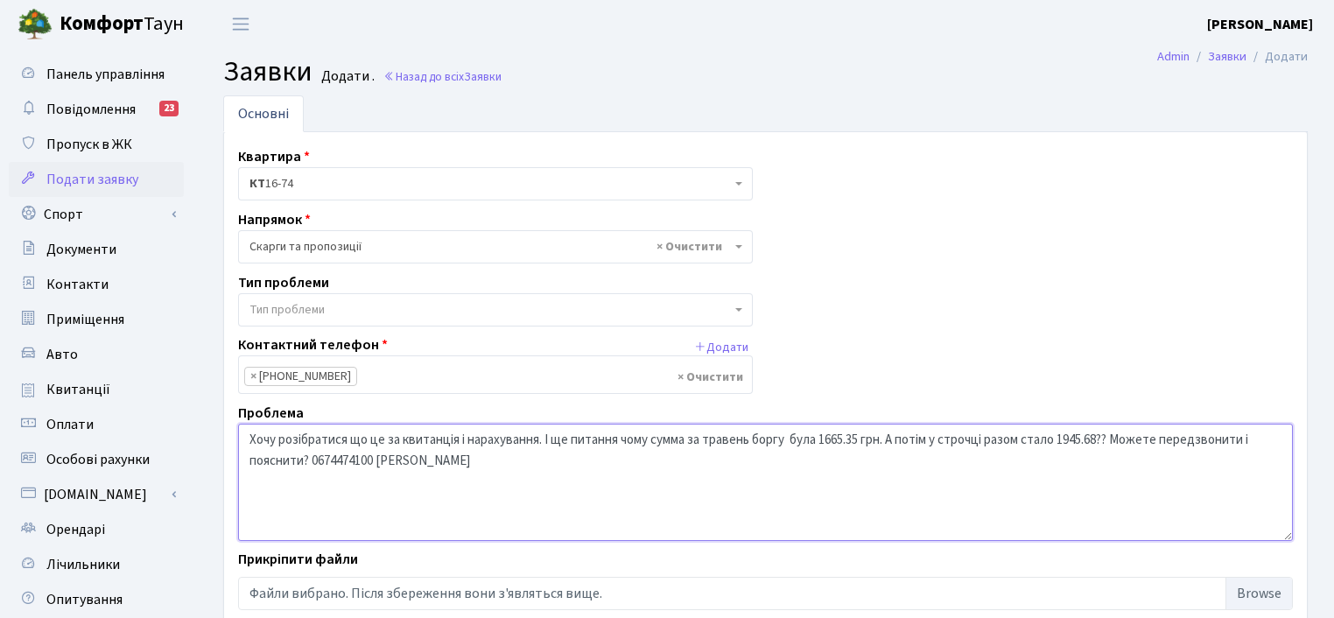
click at [1122, 433] on textarea "Хочу розібратися що це за квитанція і нарахування. І ще питання чому сумма за т…" at bounding box center [765, 482] width 1055 height 117
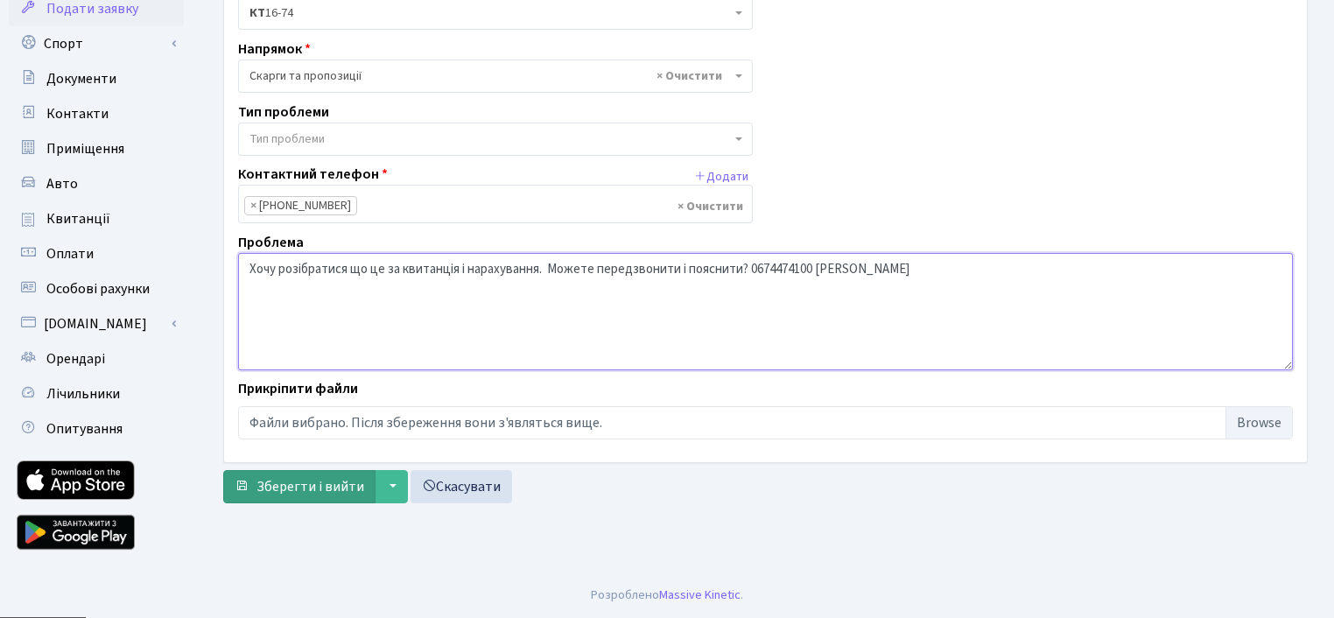
type textarea "Хочу розібратися що це за квитанція і нарахування. Можете передзвонити і поясни…"
click at [290, 479] on span "Зберегти і вийти" at bounding box center [310, 486] width 108 height 19
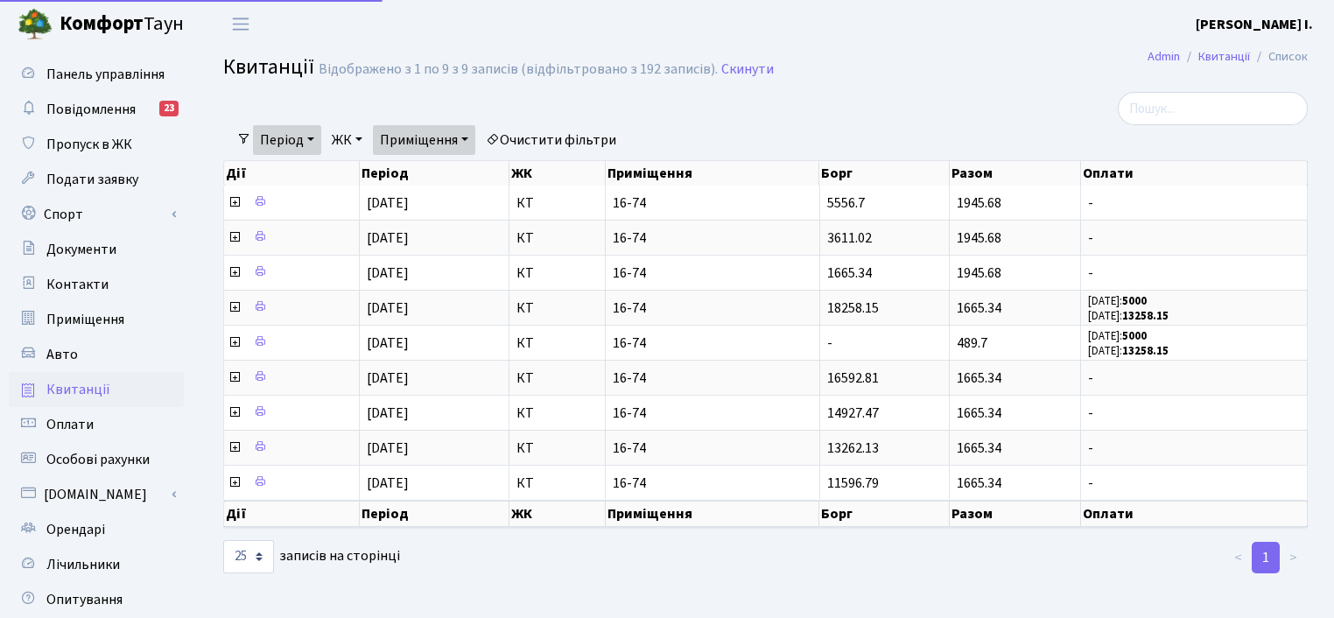
select select "25"
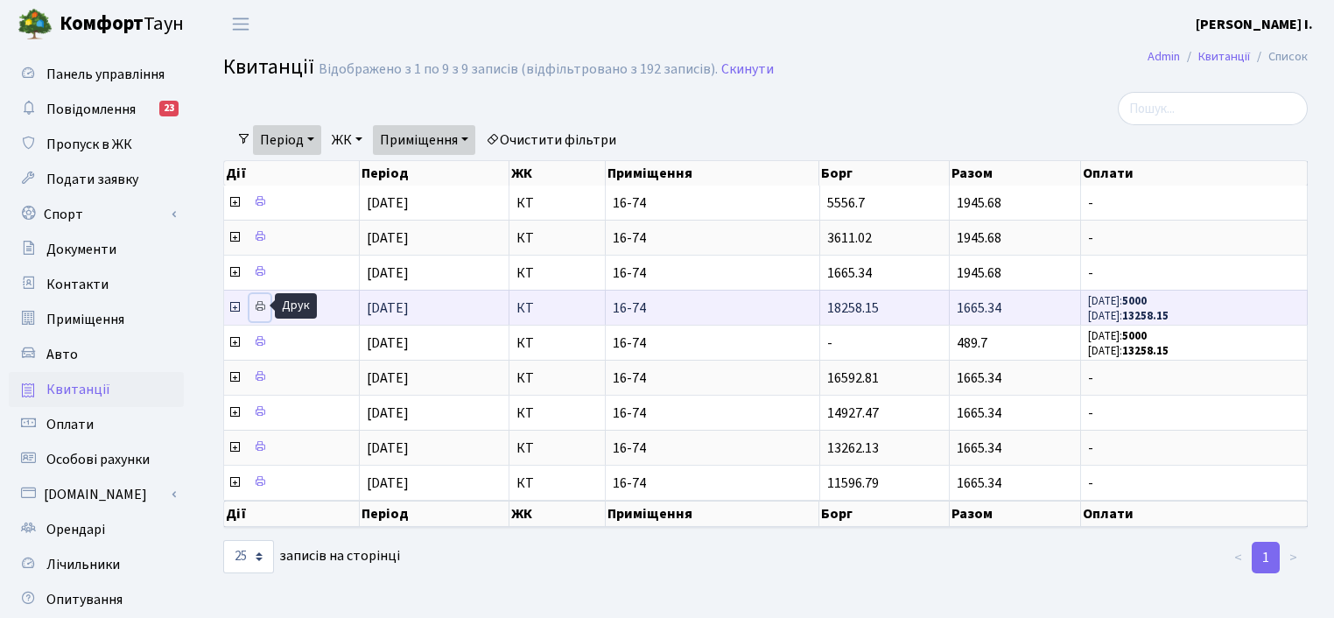
click at [256, 305] on icon at bounding box center [260, 306] width 12 height 12
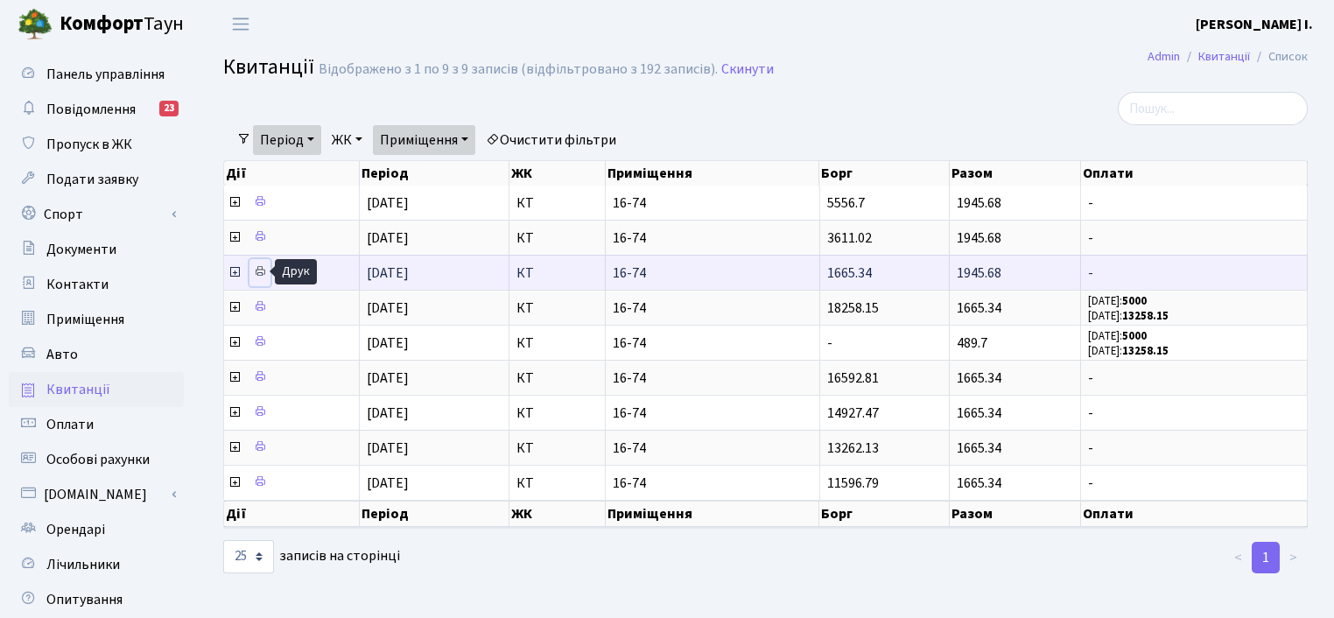
click at [259, 269] on icon at bounding box center [260, 271] width 12 height 12
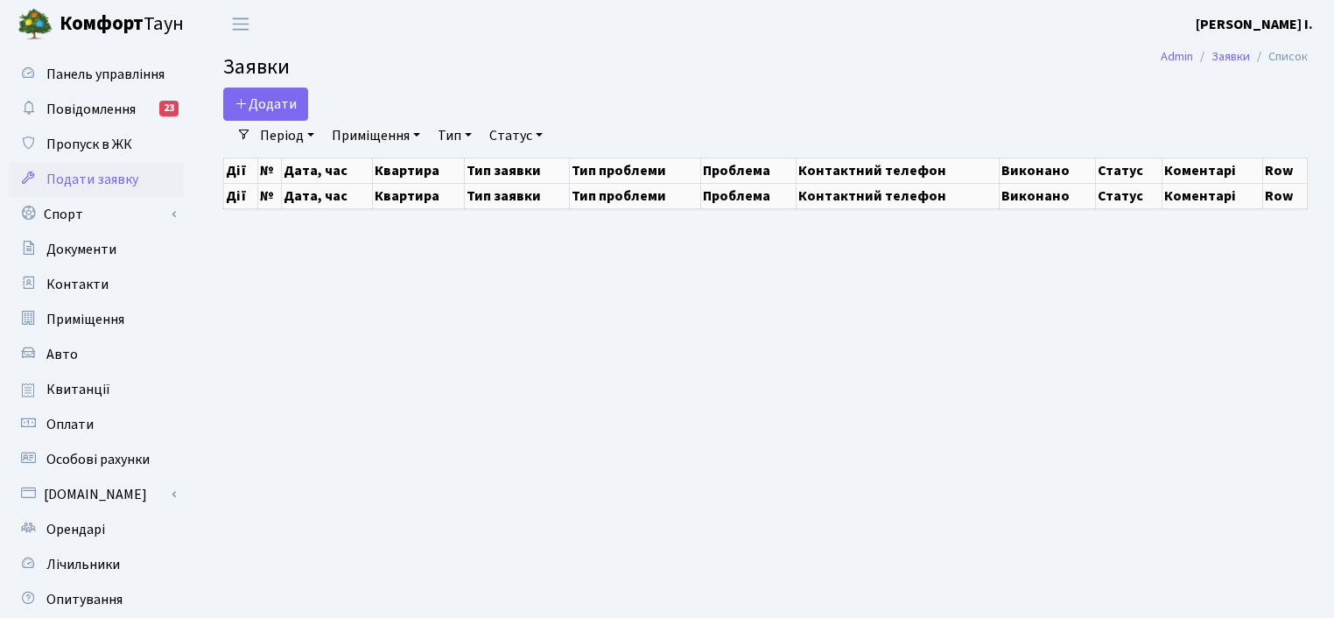
select select "25"
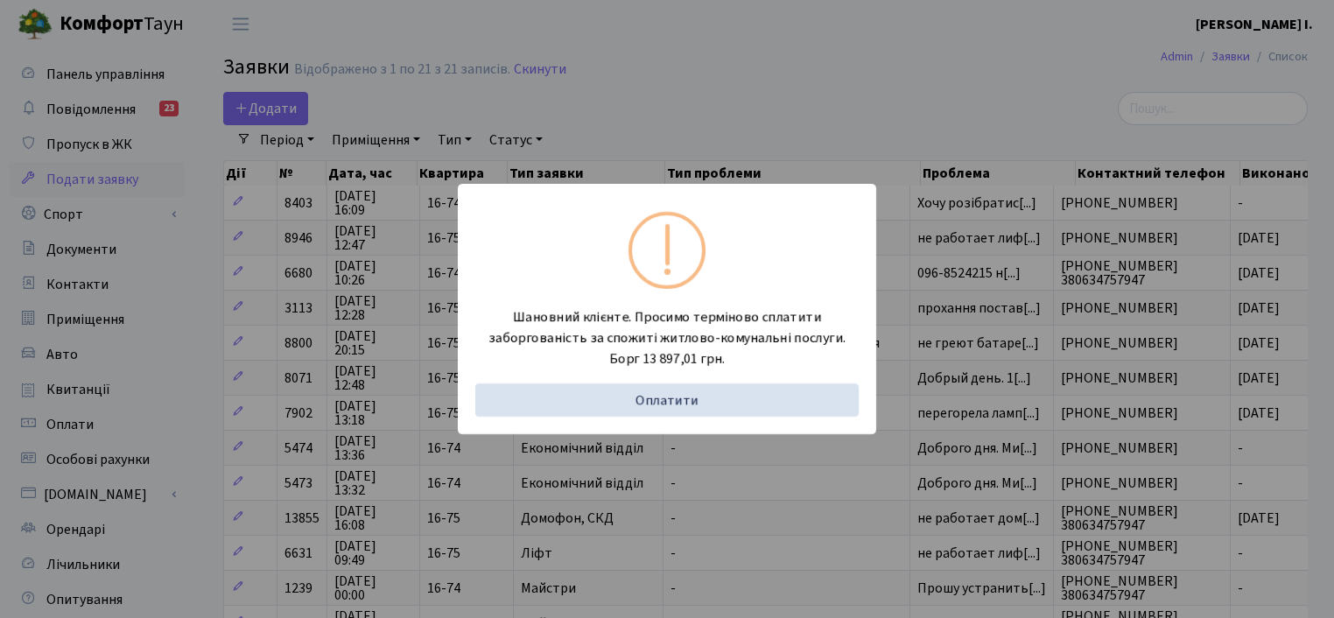
click at [981, 99] on div "Шановний клієнте. Просимо терміново сплатити заборгованість за спожиті житлово-…" at bounding box center [667, 309] width 1334 height 618
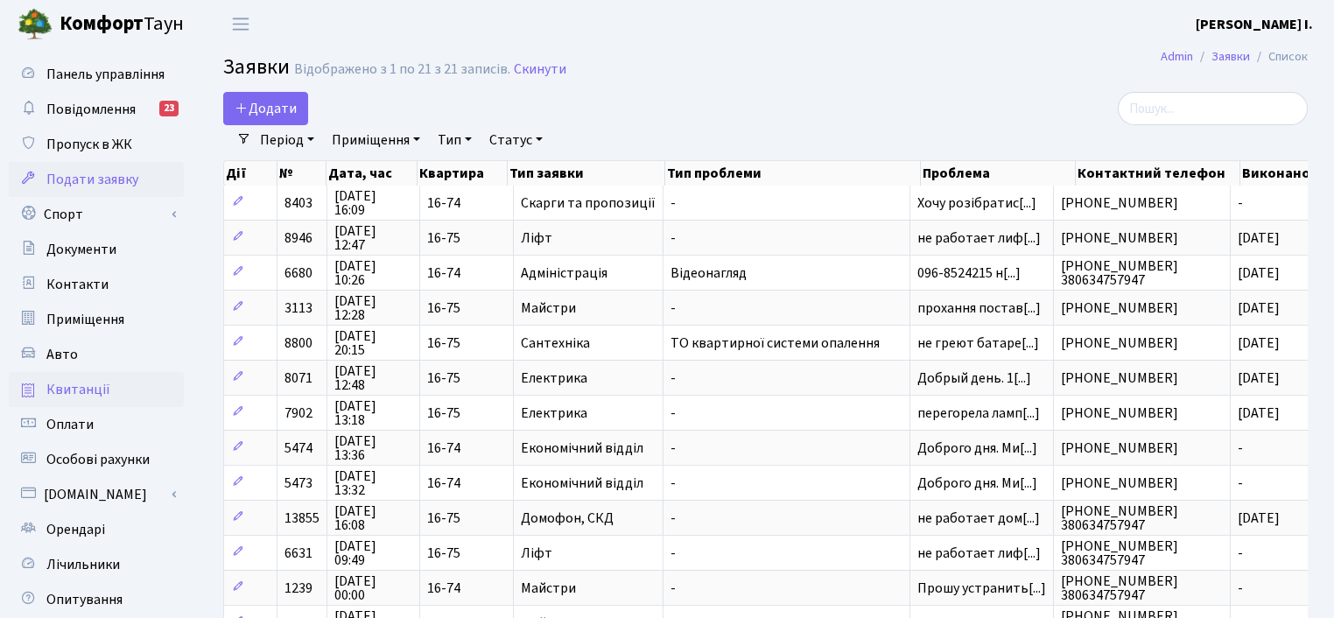
click at [115, 381] on link "Квитанції" at bounding box center [96, 389] width 175 height 35
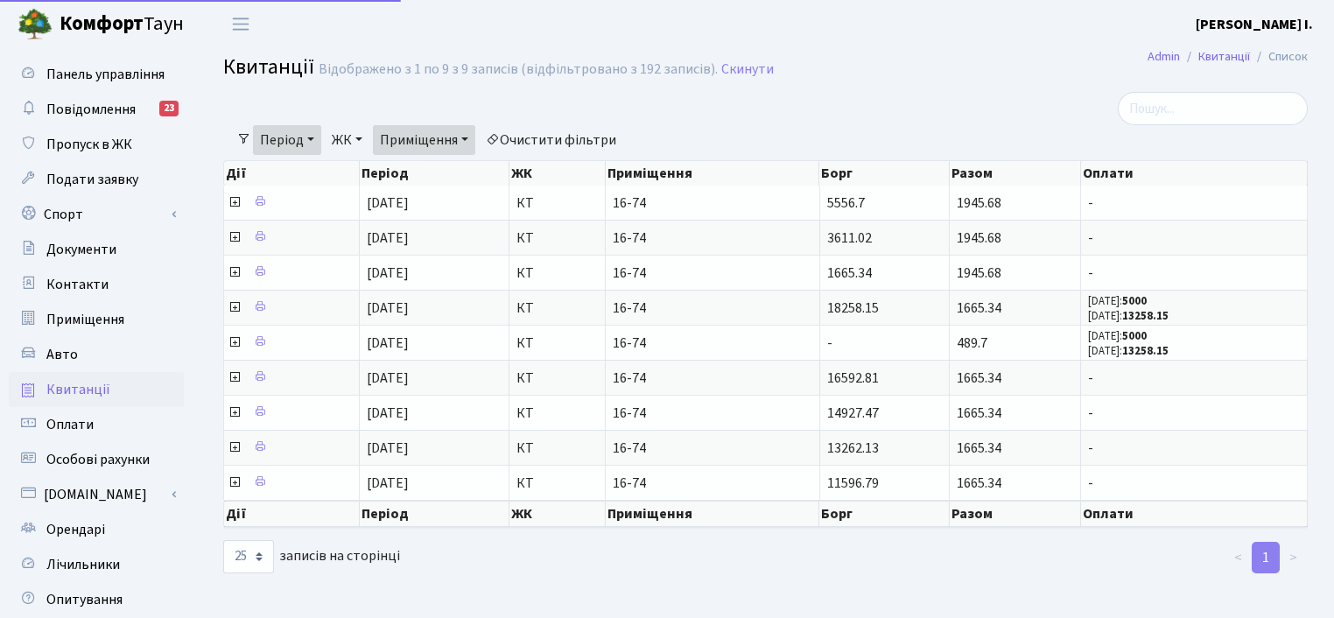
select select "25"
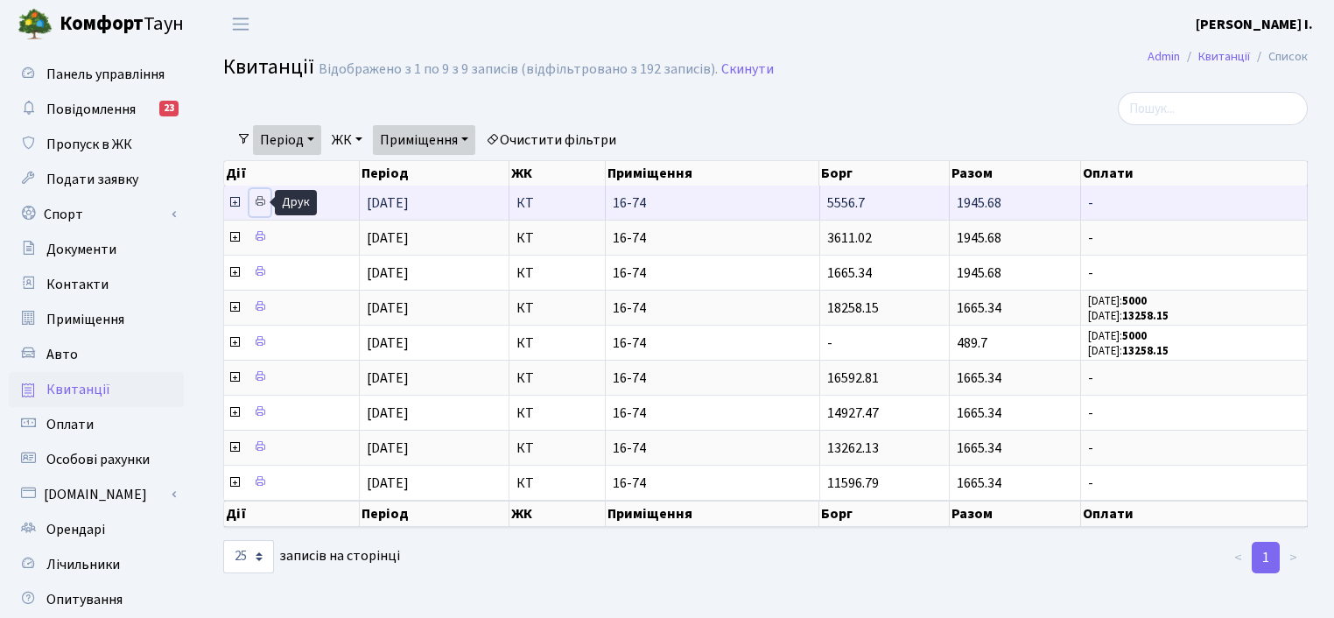
click at [258, 193] on link at bounding box center [259, 202] width 21 height 27
